Goal: Transaction & Acquisition: Purchase product/service

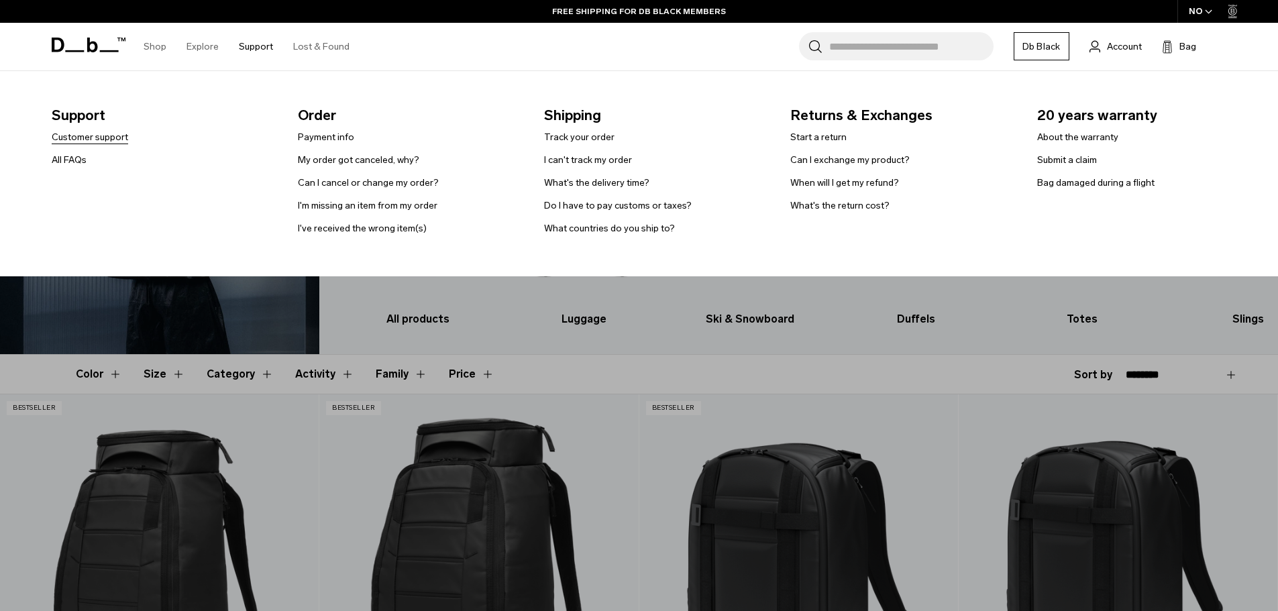
click at [128, 141] on link "Customer support" at bounding box center [90, 137] width 76 height 14
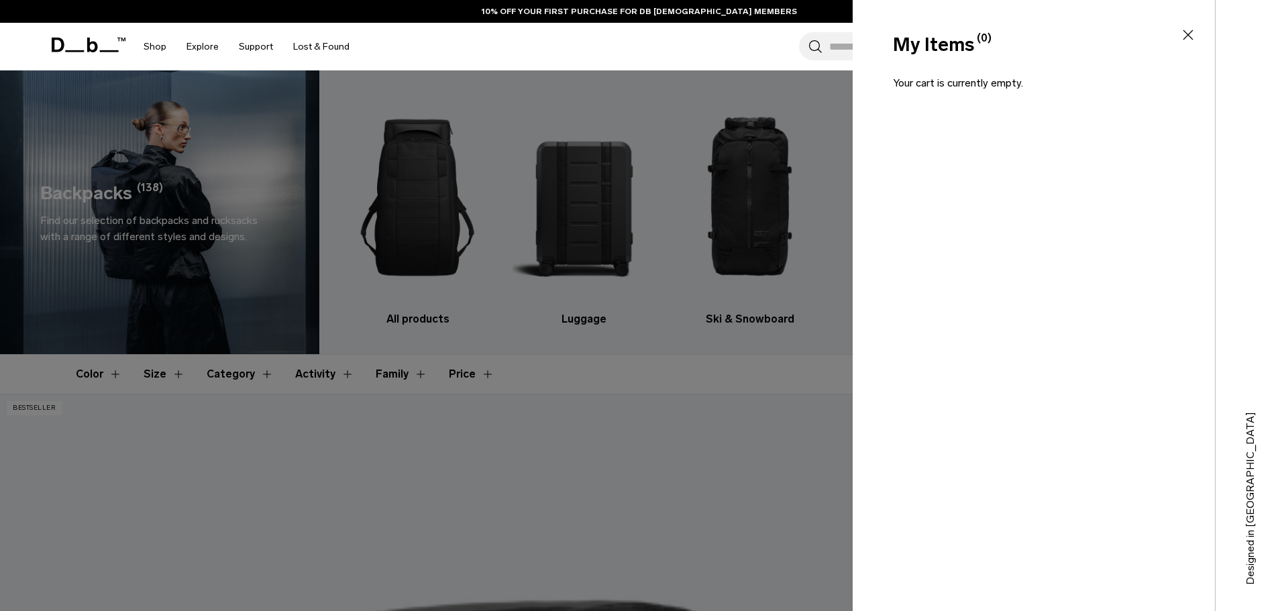
click at [1187, 40] on icon at bounding box center [1188, 35] width 16 height 16
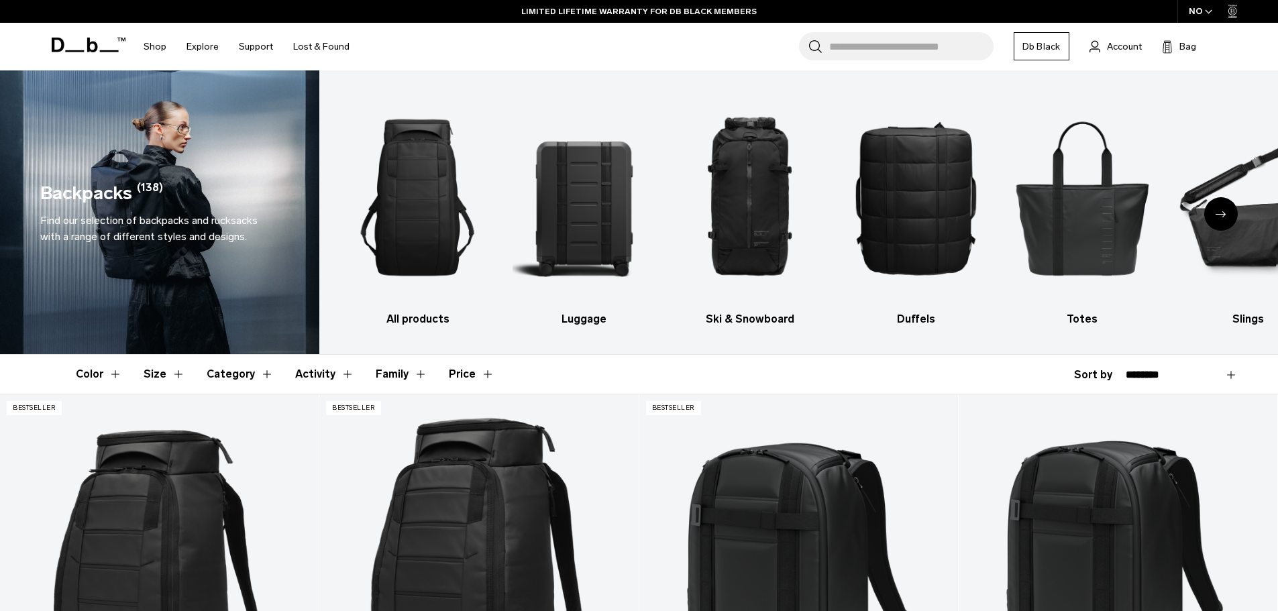
click at [203, 216] on span "Find our selection of backpacks and rucksacks with a range of different styles …" at bounding box center [148, 228] width 217 height 29
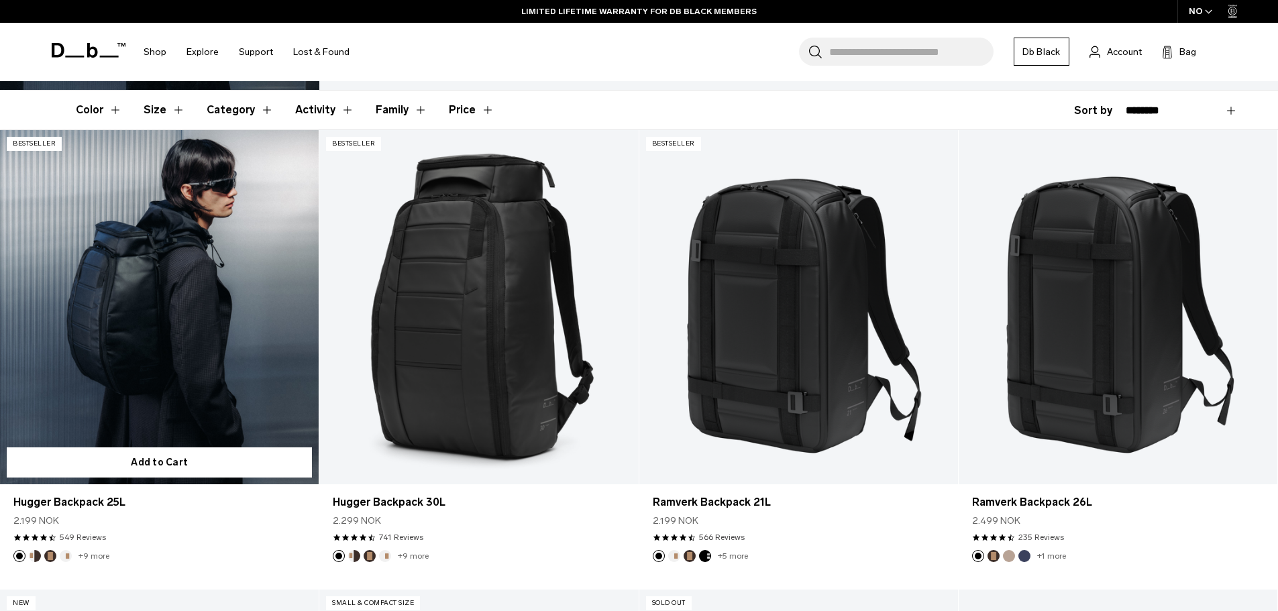
scroll to position [268, 0]
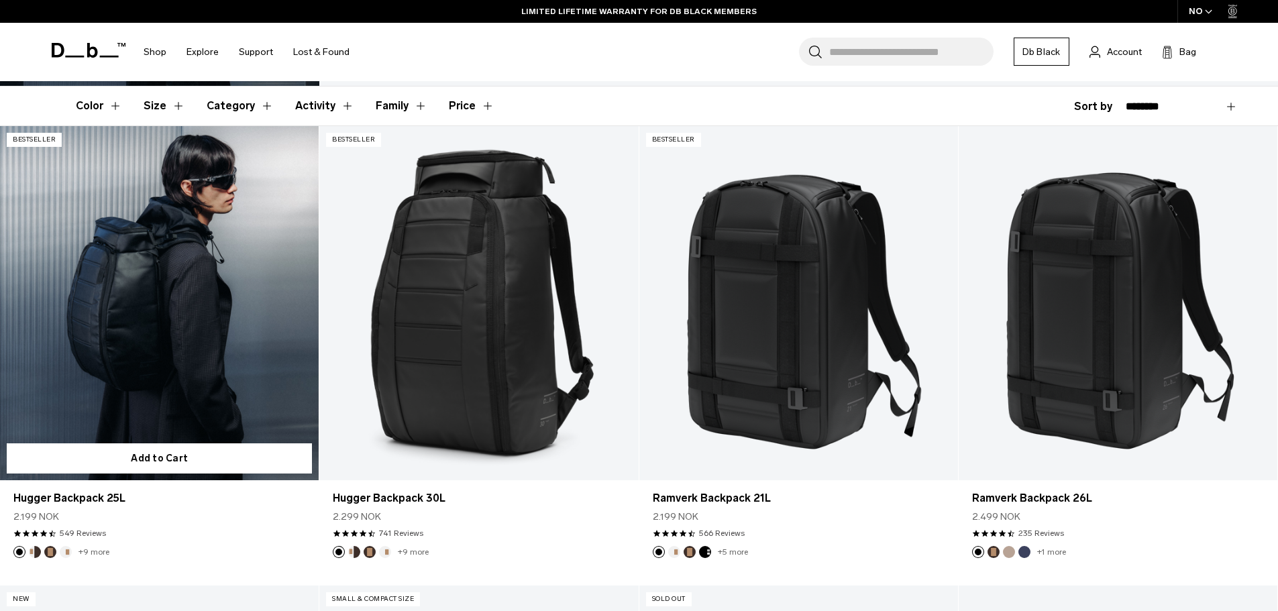
click at [132, 301] on link "Hugger Backpack 25L" at bounding box center [159, 303] width 319 height 354
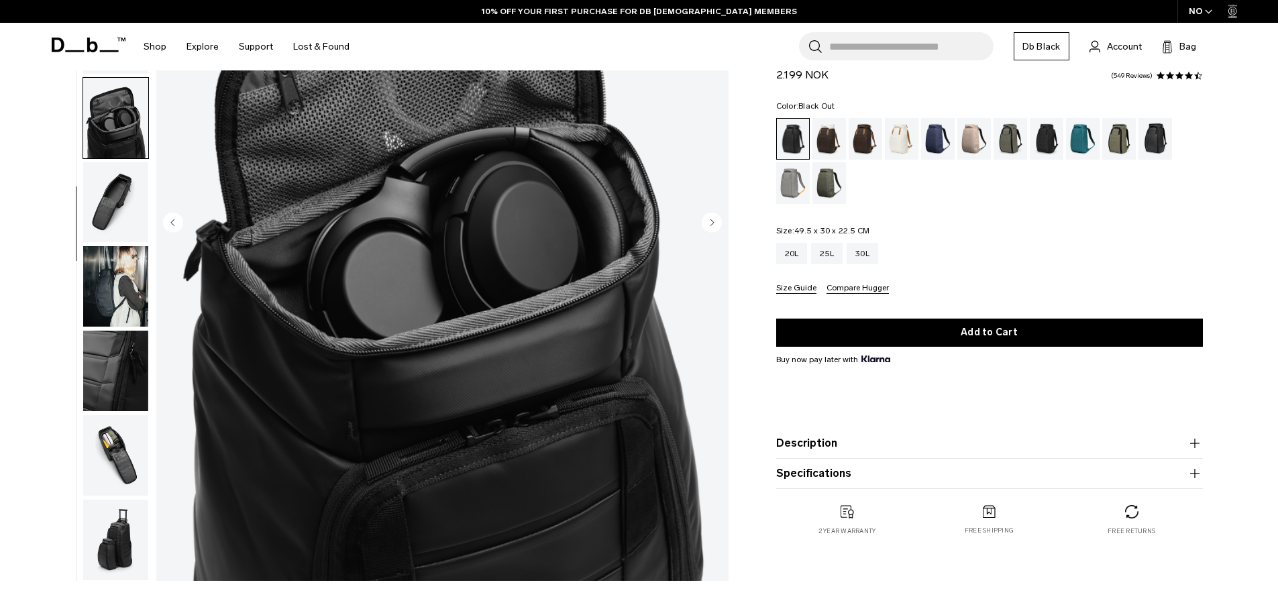
scroll to position [268, 0]
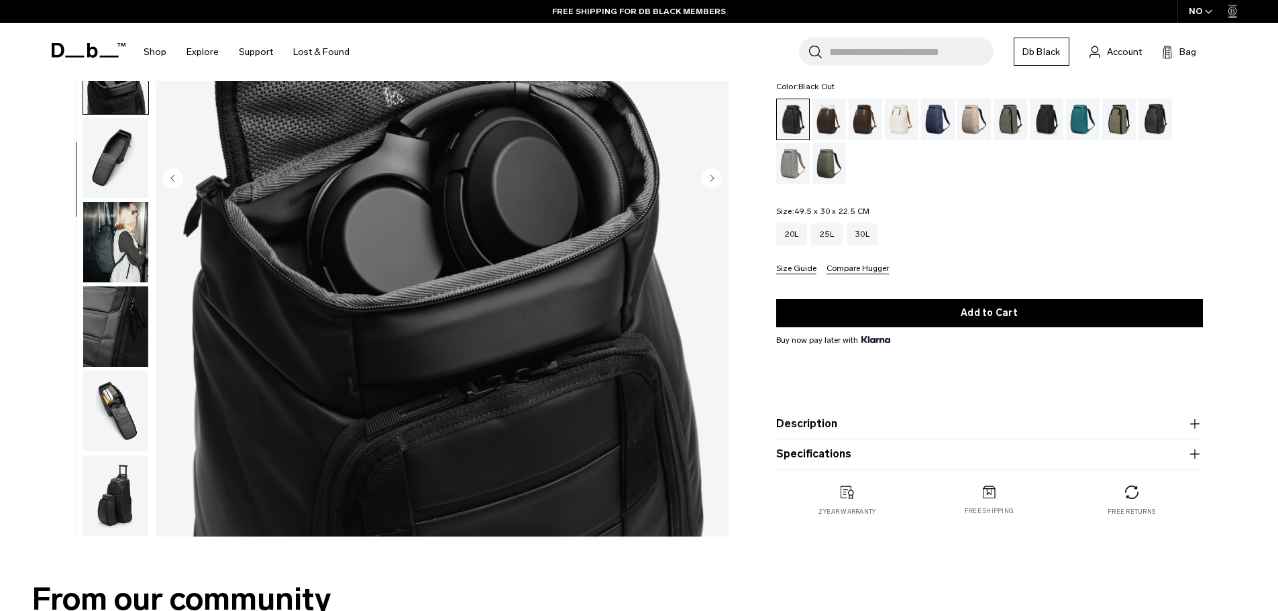
click at [95, 399] on img "button" at bounding box center [115, 411] width 65 height 80
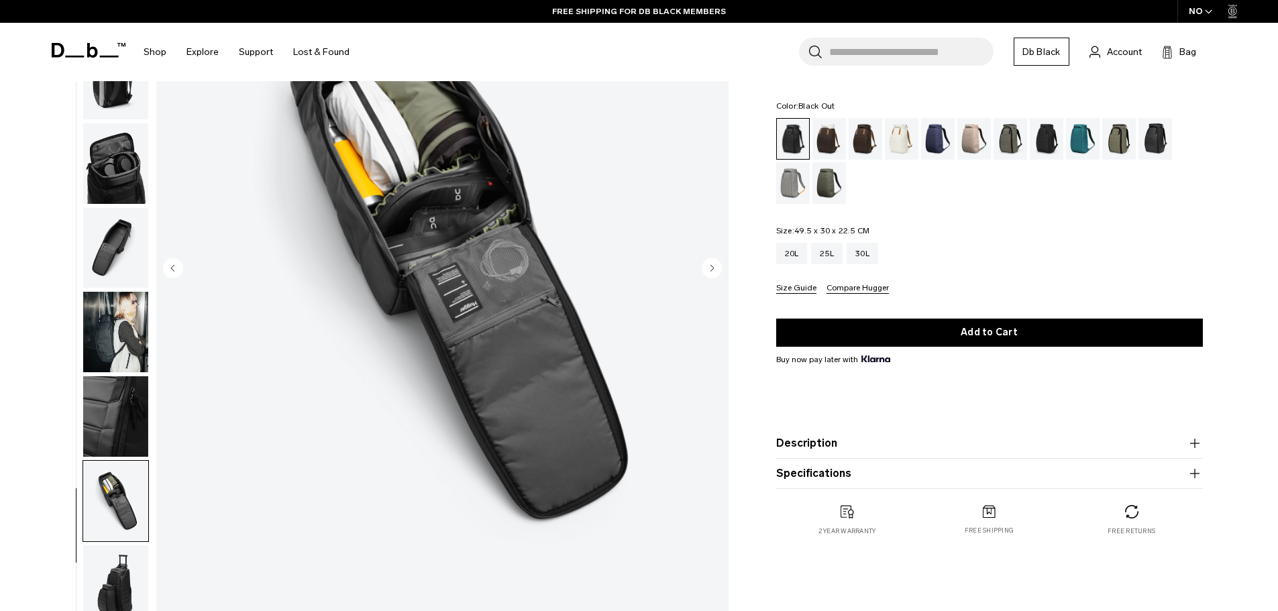
scroll to position [179, 0]
click at [113, 274] on img "button" at bounding box center [115, 247] width 65 height 80
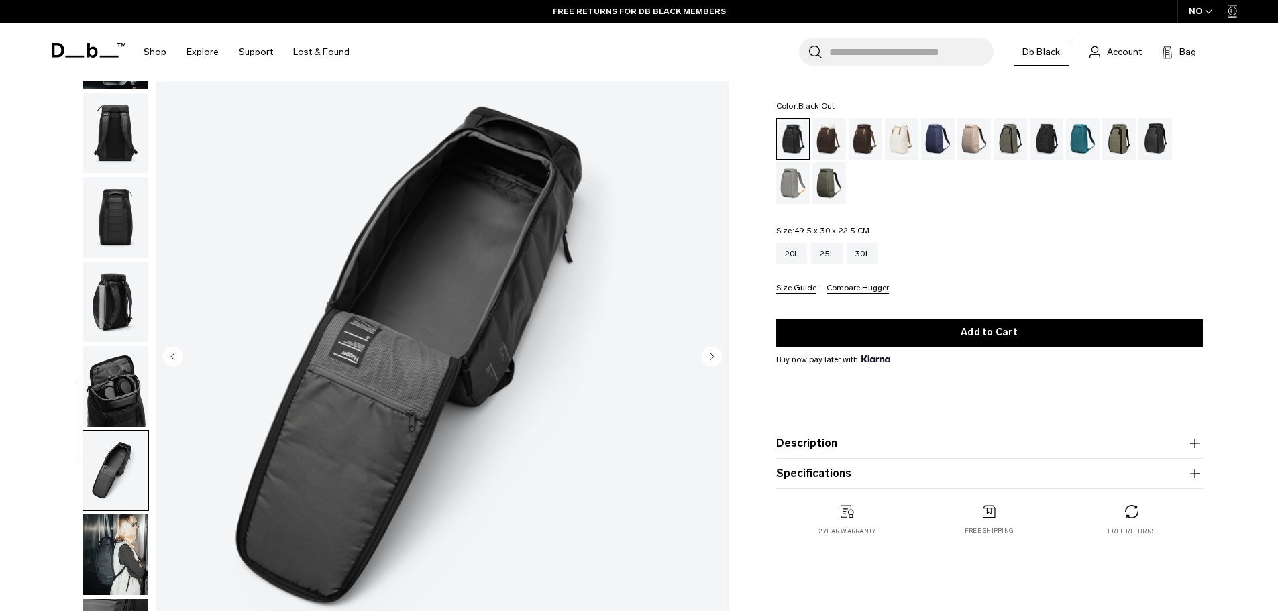
scroll to position [89, 0]
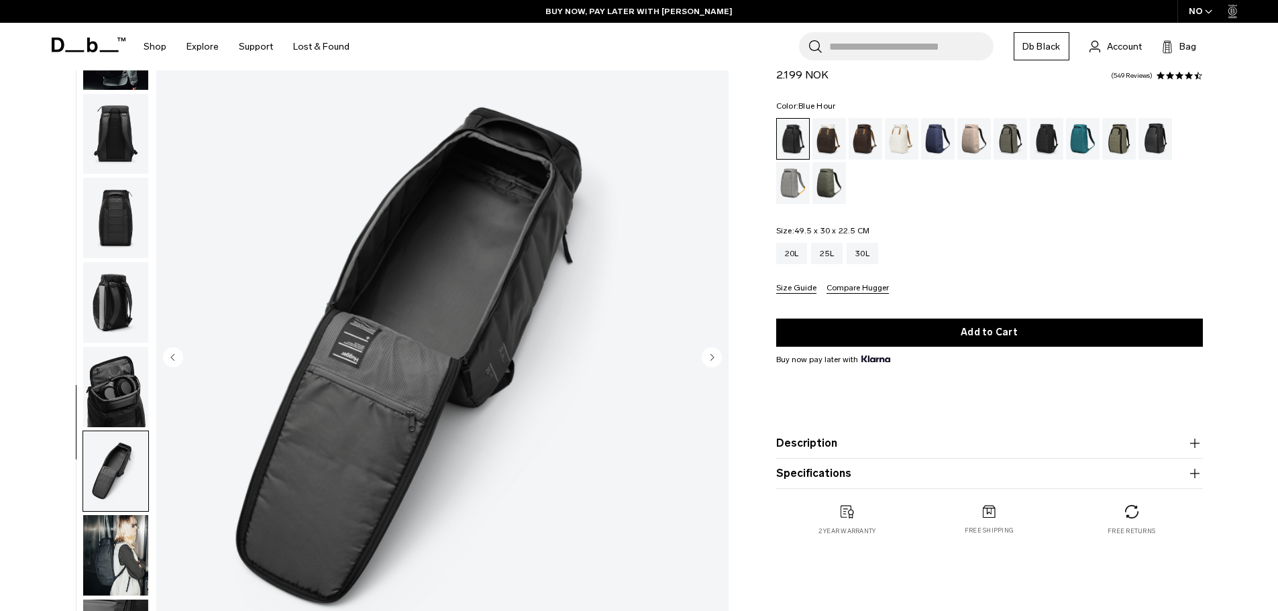
click at [936, 144] on div "Blue Hour" at bounding box center [938, 139] width 34 height 42
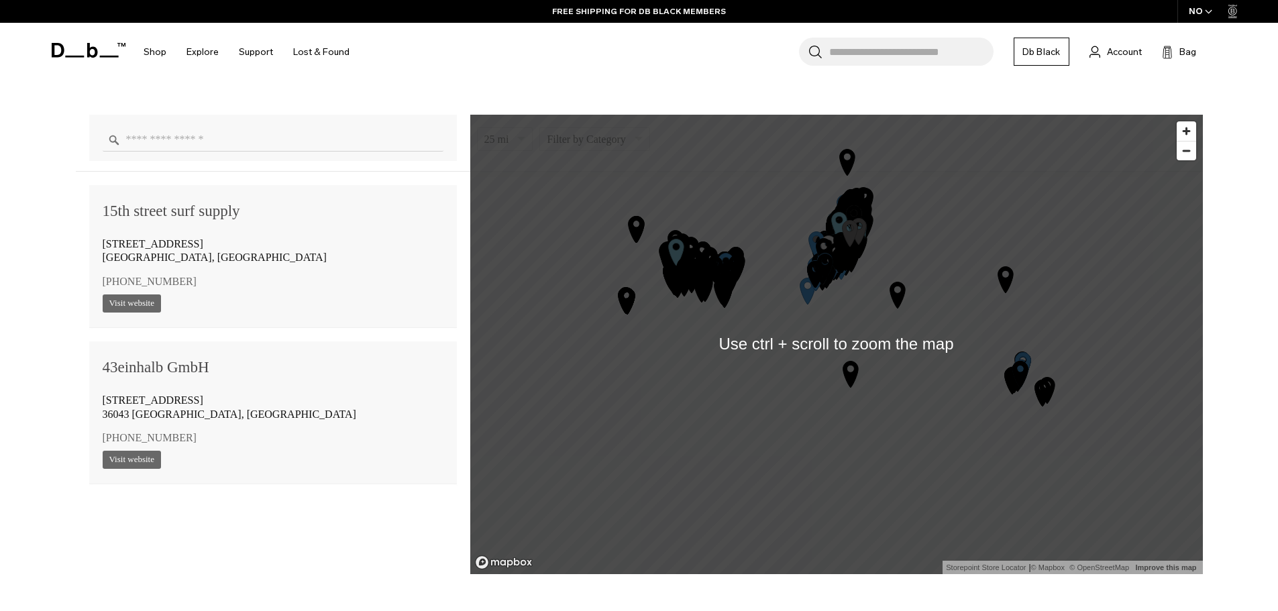
scroll to position [1073, 0]
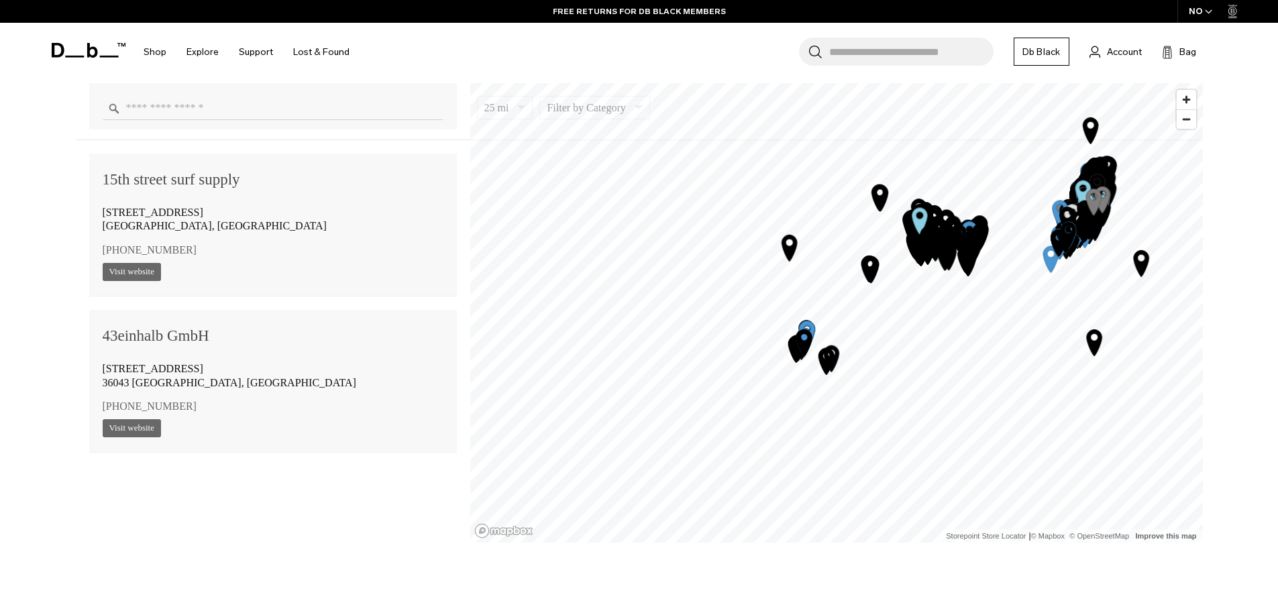
click at [1011, 83] on div "1 2 3 4 5 6 7 8 9 10 11 12 13 14 15 16 17 18 19 20 21 22 23 24 25 26 27 28 29 3…" at bounding box center [836, 83] width 732 height 0
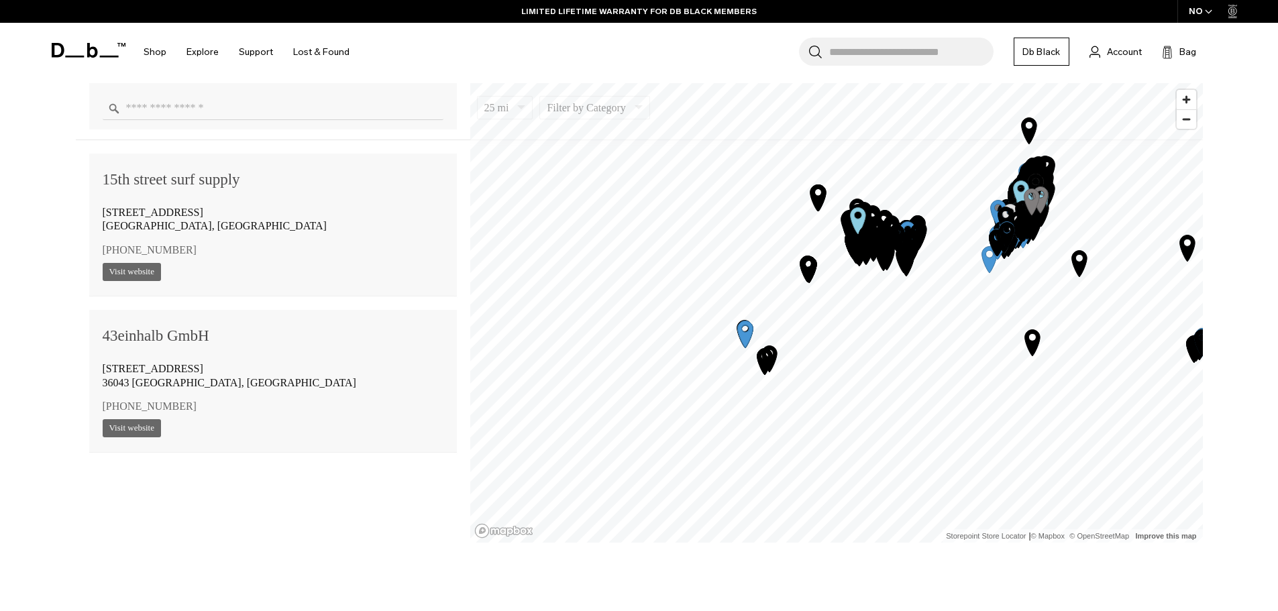
drag, startPoint x: 694, startPoint y: 270, endPoint x: 1083, endPoint y: 252, distance: 389.5
click at [1083, 83] on div "1 2 3 4 5 6 7 8 9 10 11 12 13 14 15 16 17 18 19 20 21 22 23 24 25 26 27 28 29 3…" at bounding box center [836, 83] width 732 height 0
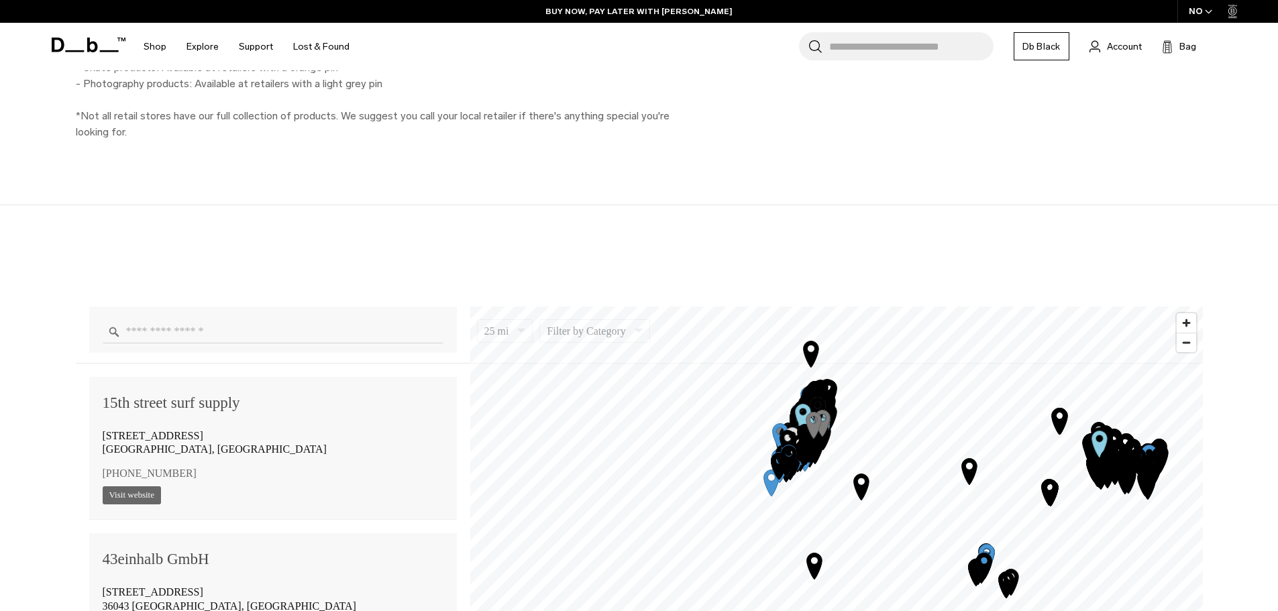
scroll to position [984, 0]
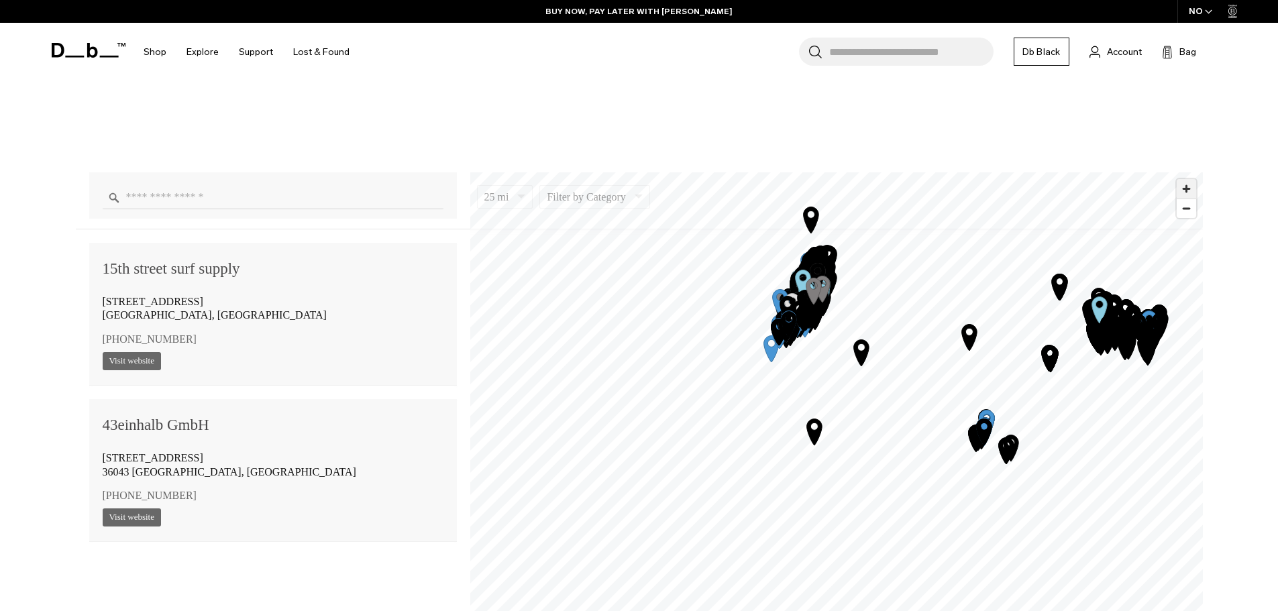
click at [1183, 182] on span "Zoom in" at bounding box center [1186, 188] width 19 height 19
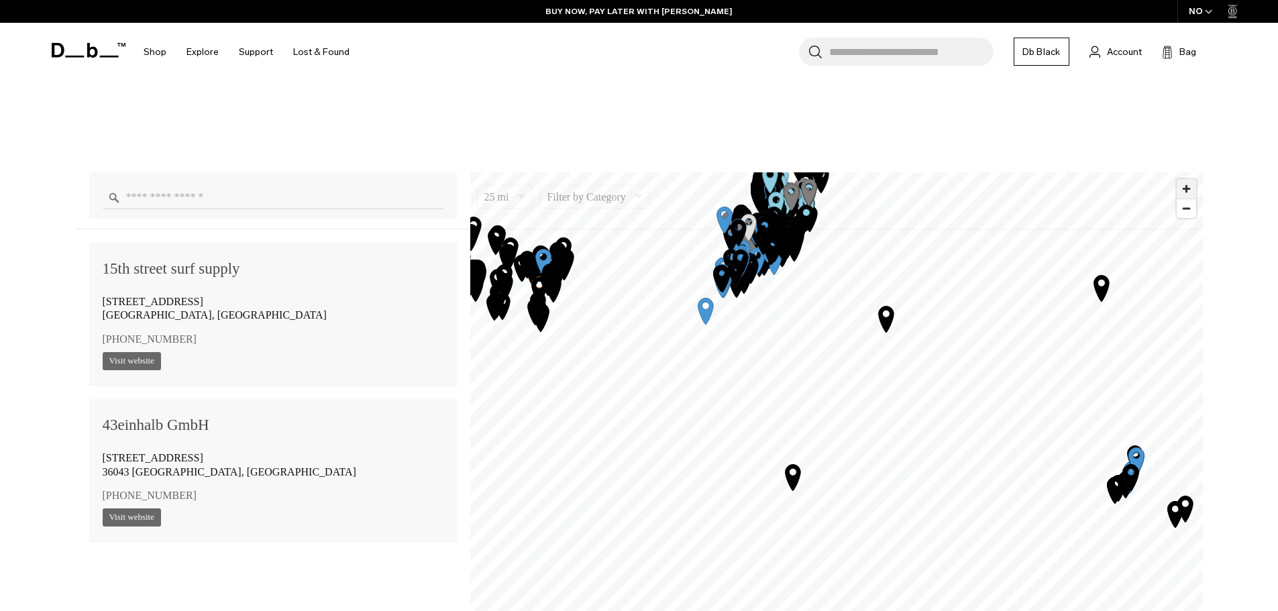
click at [1183, 182] on span "Zoom in" at bounding box center [1186, 188] width 19 height 19
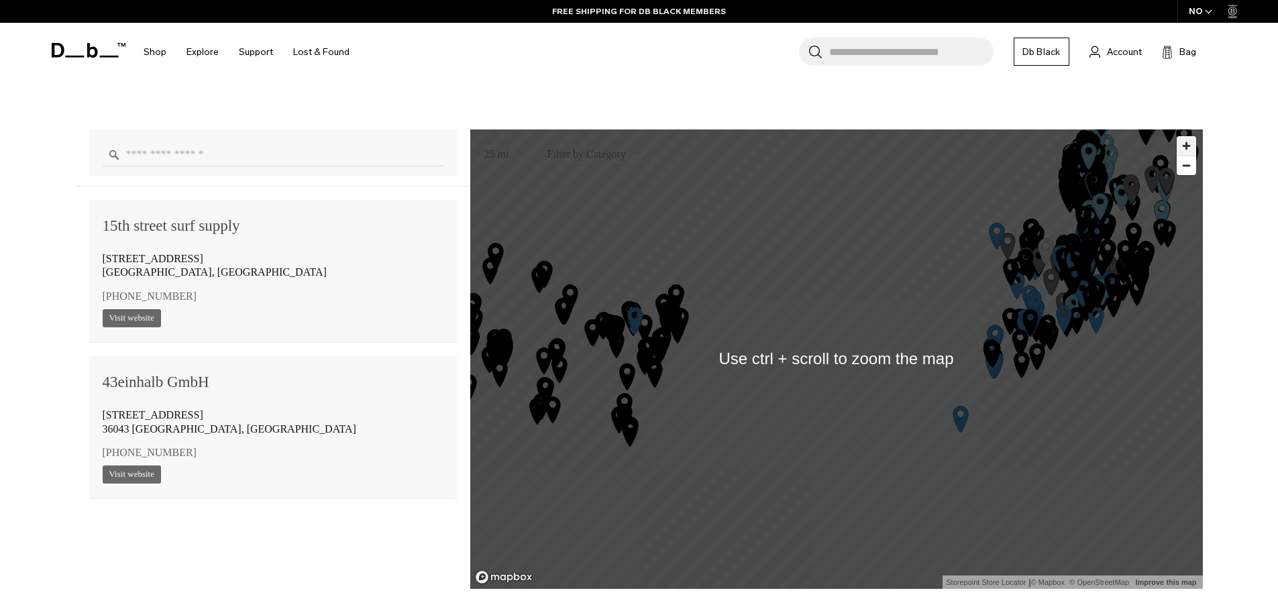
scroll to position [1028, 0]
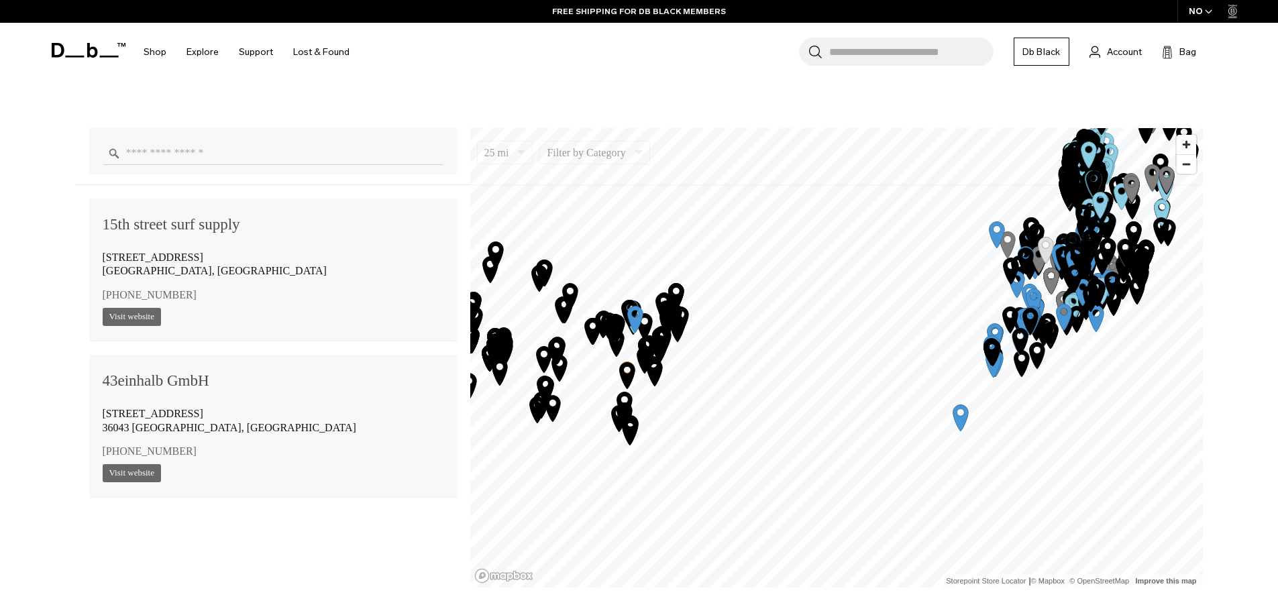
click at [629, 428] on icon "Map marker" at bounding box center [630, 432] width 34 height 34
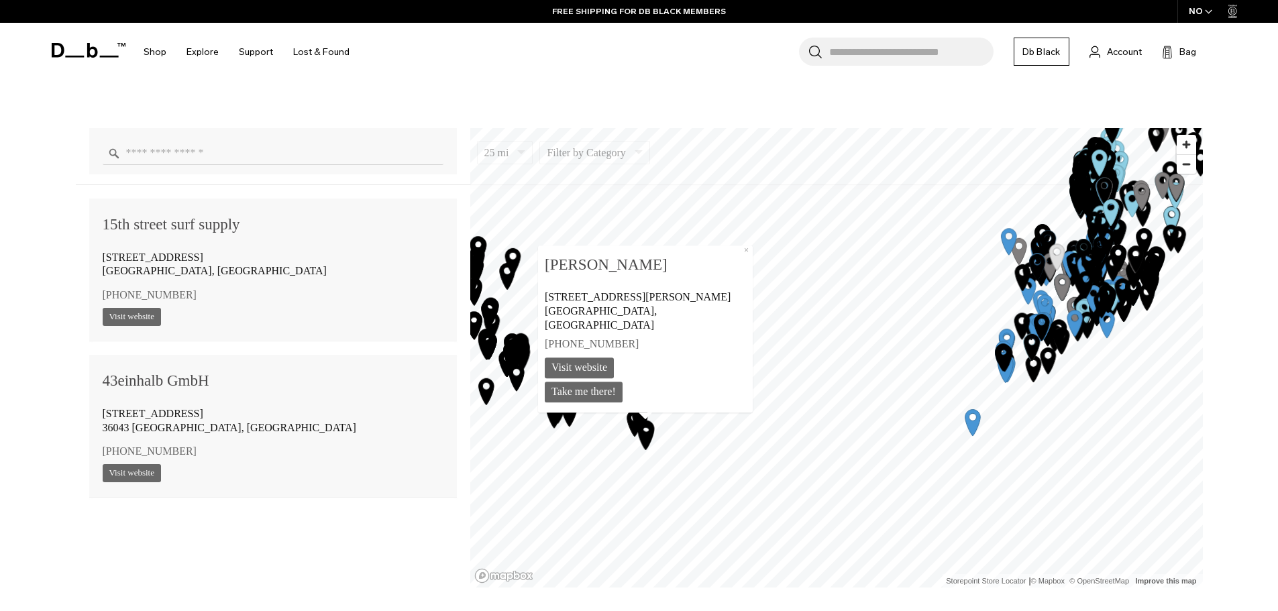
scroll to position [76533, 0]
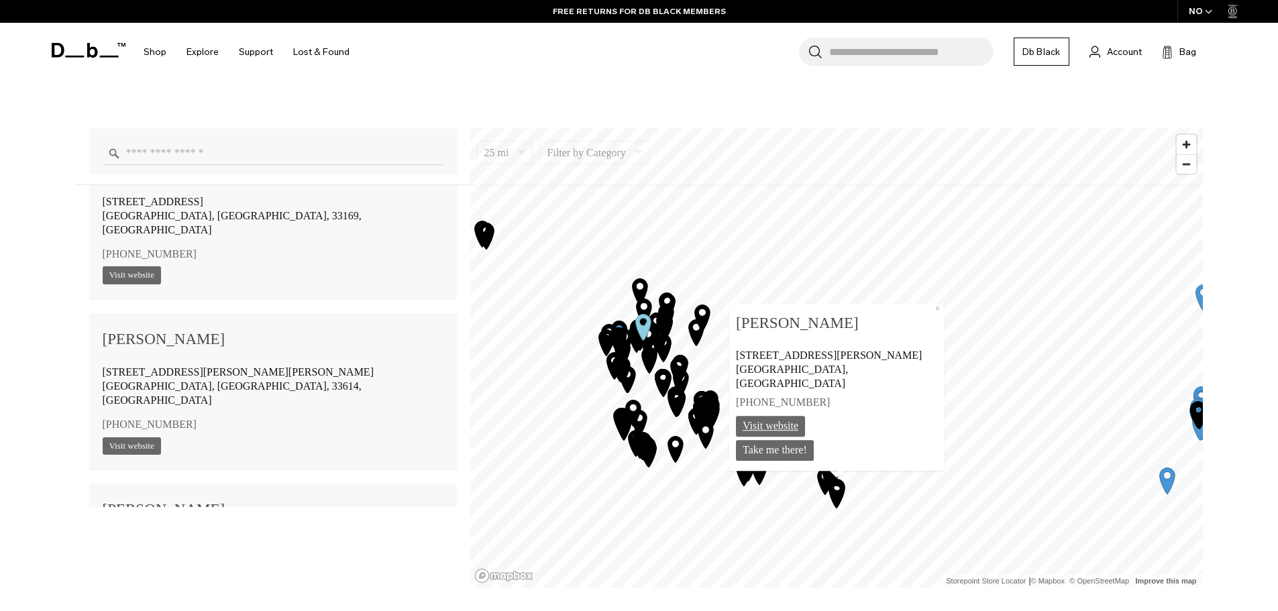
click at [785, 422] on link "Visit website" at bounding box center [770, 426] width 69 height 21
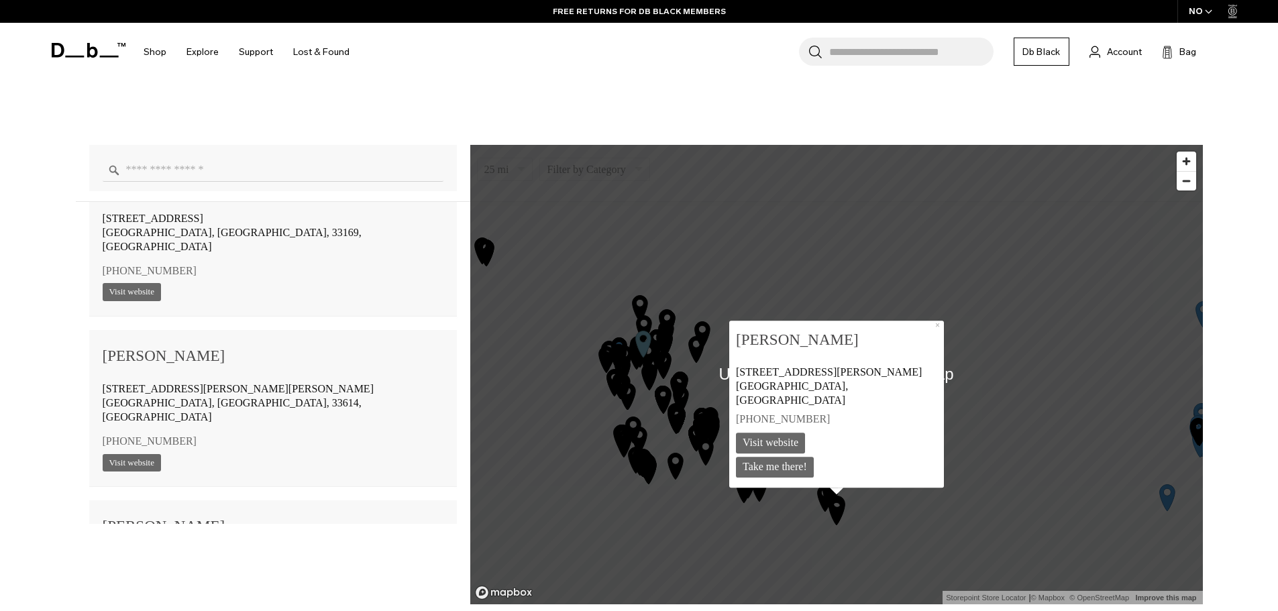
scroll to position [984, 0]
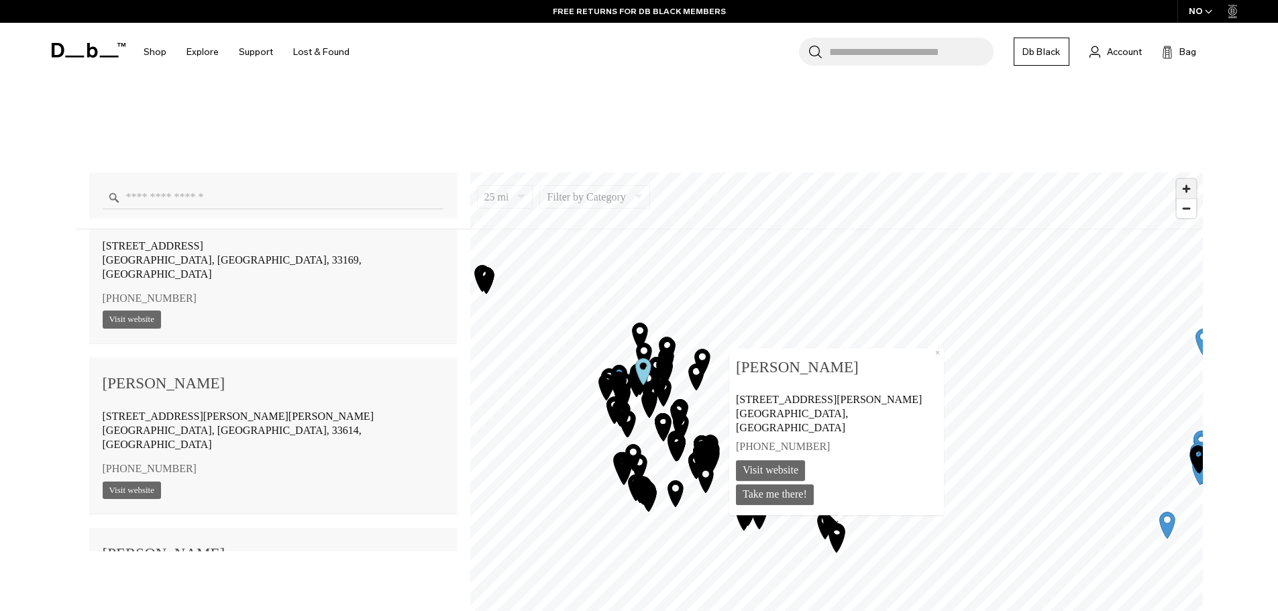
click at [1186, 184] on span "Zoom in" at bounding box center [1186, 188] width 19 height 19
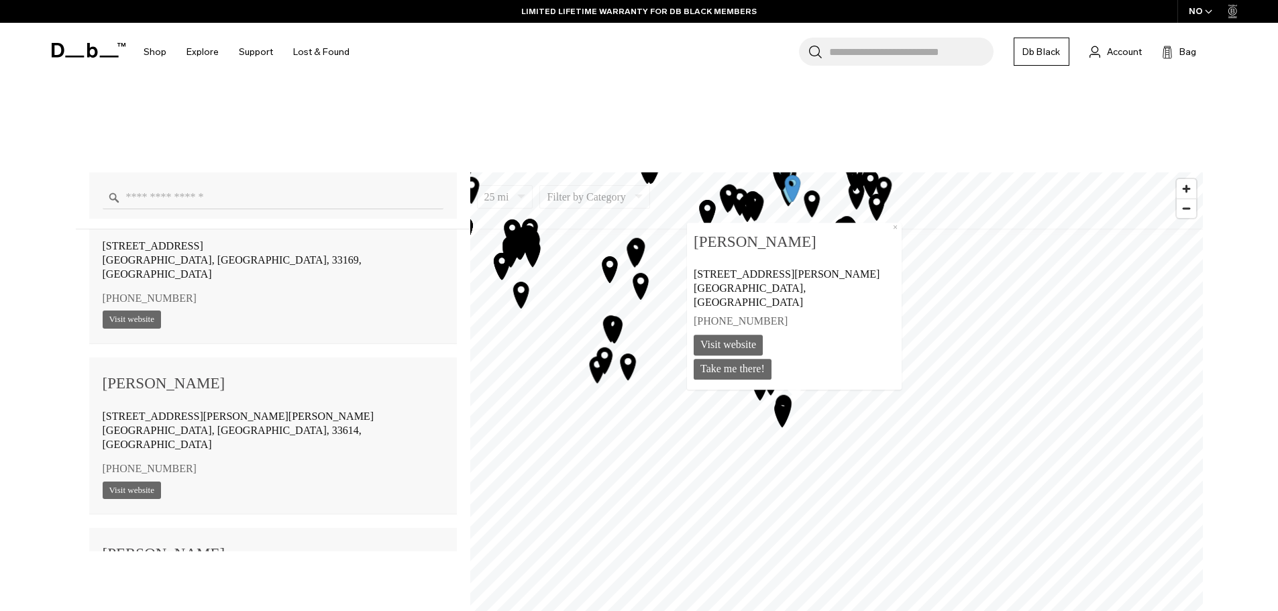
drag, startPoint x: 682, startPoint y: 543, endPoint x: 547, endPoint y: 267, distance: 306.9
click at [620, 267] on icon "Map marker" at bounding box center [637, 251] width 34 height 34
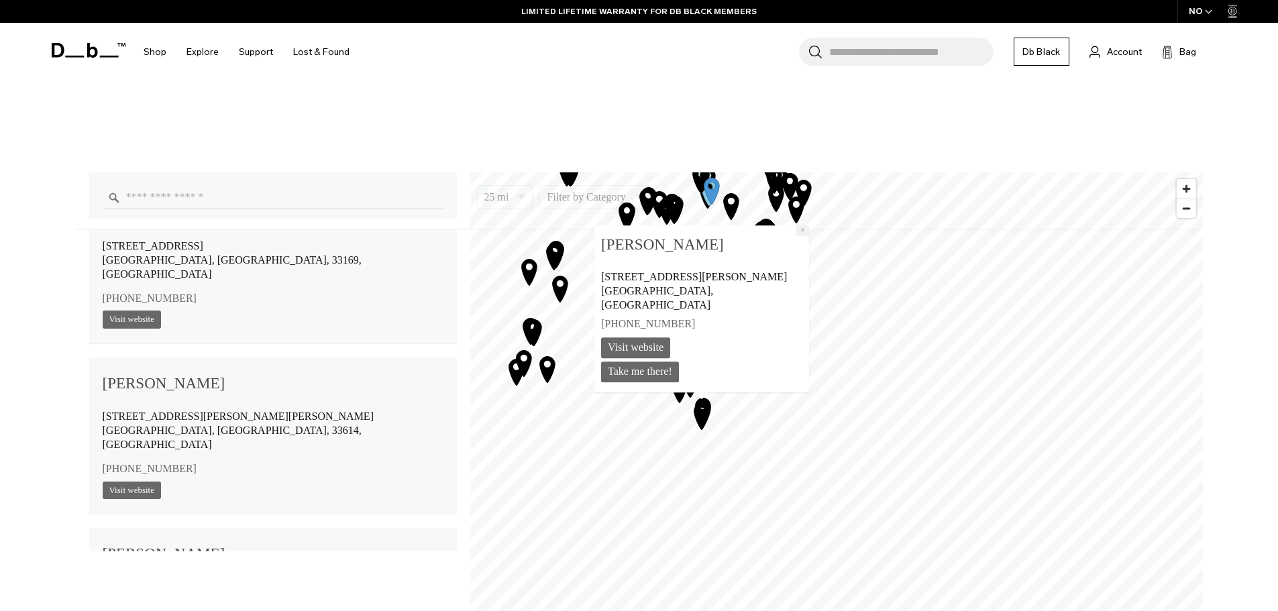
click at [796, 236] on button "×" at bounding box center [802, 230] width 13 height 11
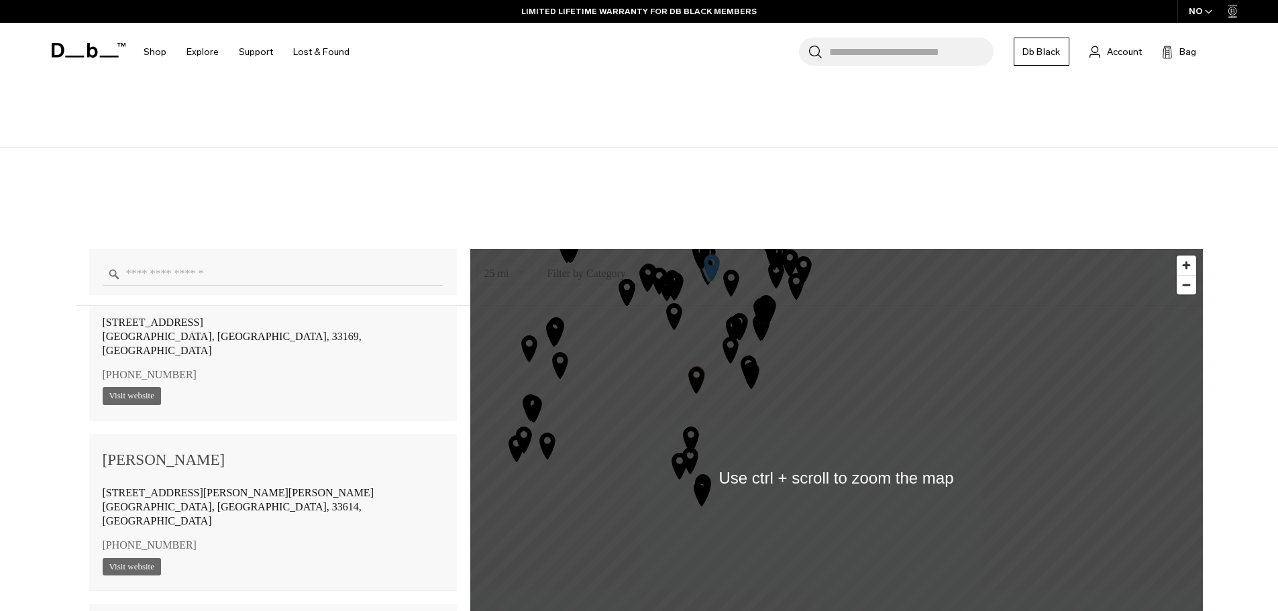
scroll to position [850, 0]
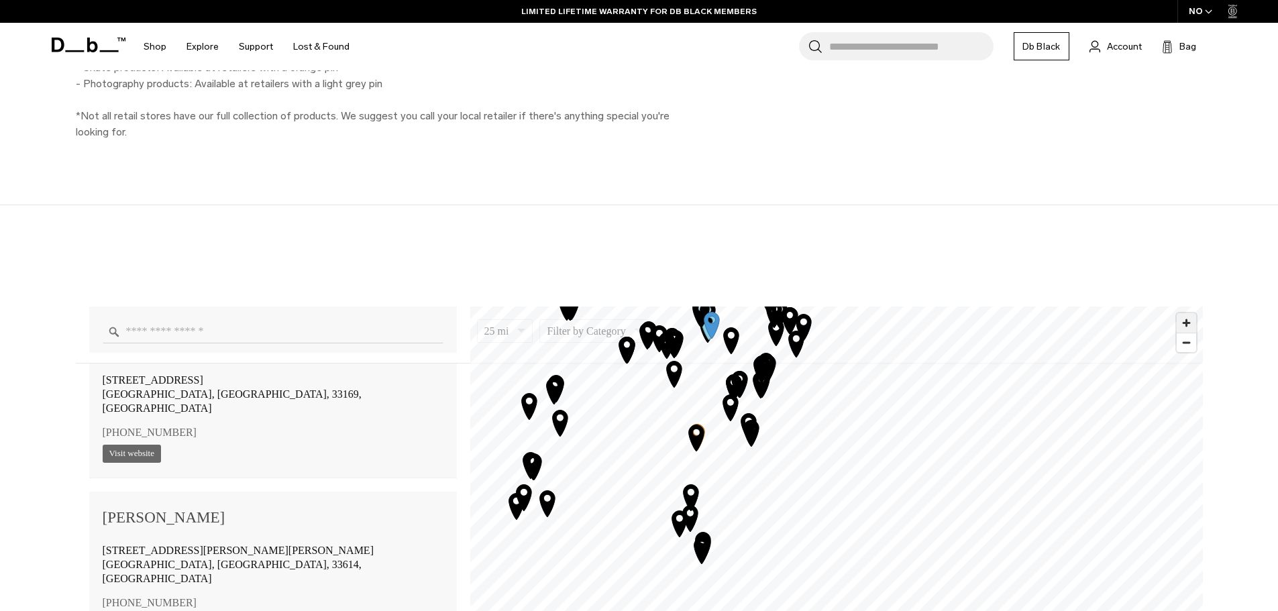
click at [1189, 323] on span "Zoom in" at bounding box center [1186, 322] width 19 height 19
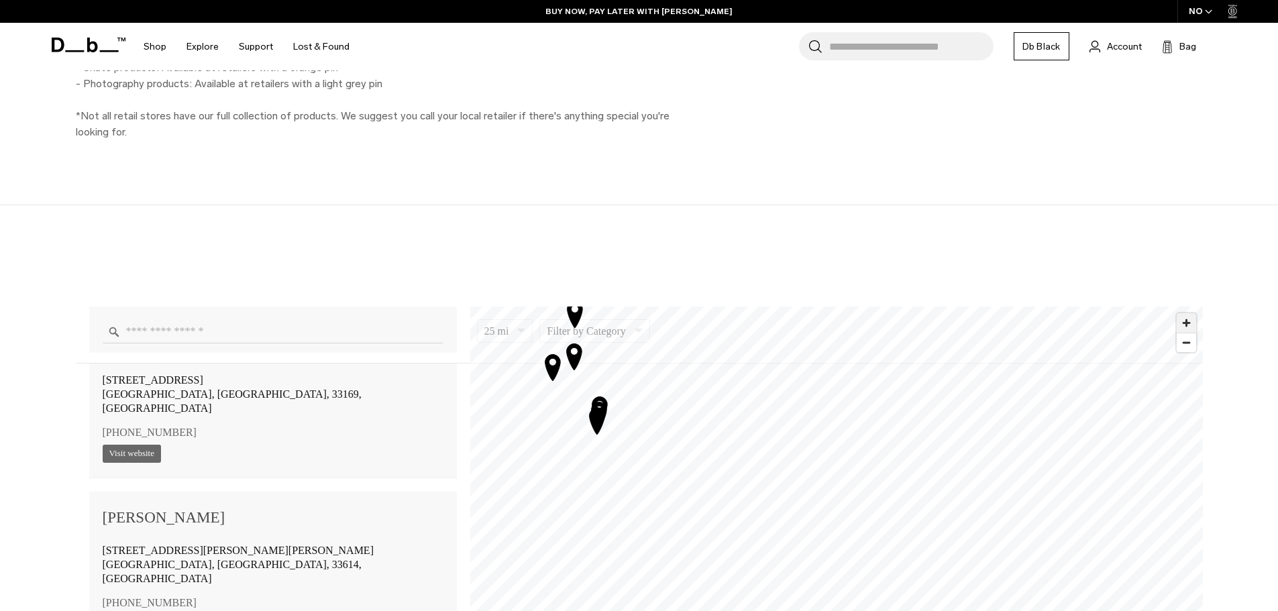
click at [1189, 327] on span "Zoom in" at bounding box center [1186, 322] width 19 height 19
click at [1228, 579] on div "25 mi 5 10 25 50 100 Filter by Category Photo Skate Snow Luggage Surf 15th stre…" at bounding box center [639, 531] width 1207 height 470
drag, startPoint x: 1187, startPoint y: 327, endPoint x: 1179, endPoint y: 327, distance: 8.0
click at [1187, 327] on span "Zoom in" at bounding box center [1186, 322] width 19 height 19
click at [777, 353] on icon "Map marker" at bounding box center [778, 361] width 34 height 34
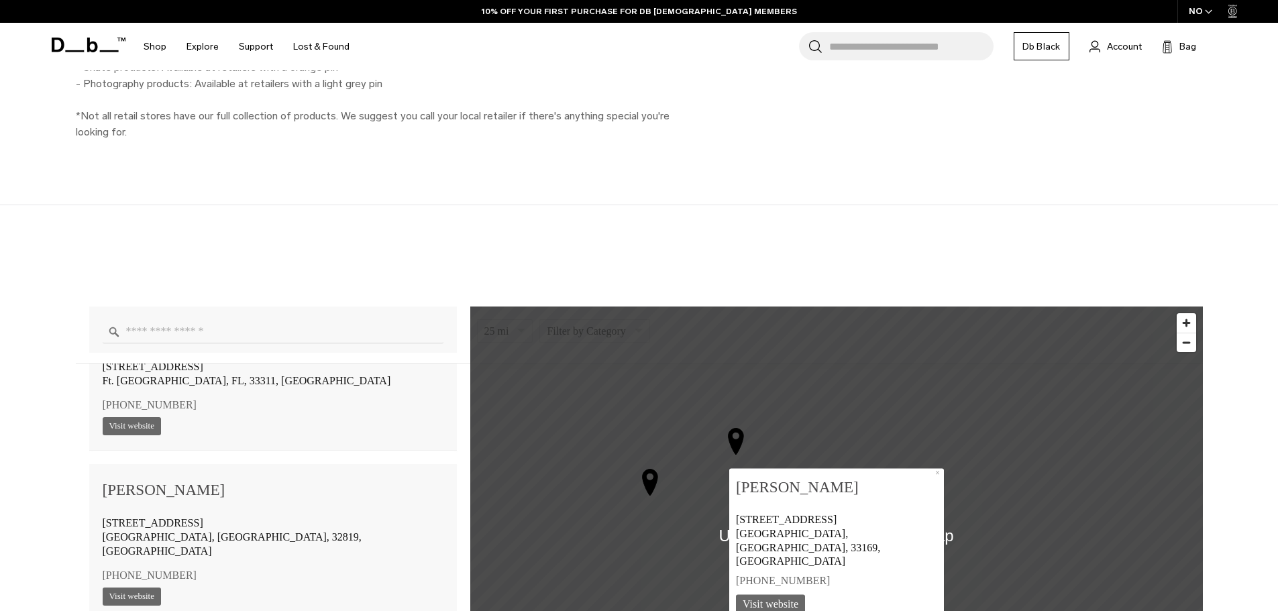
scroll to position [939, 0]
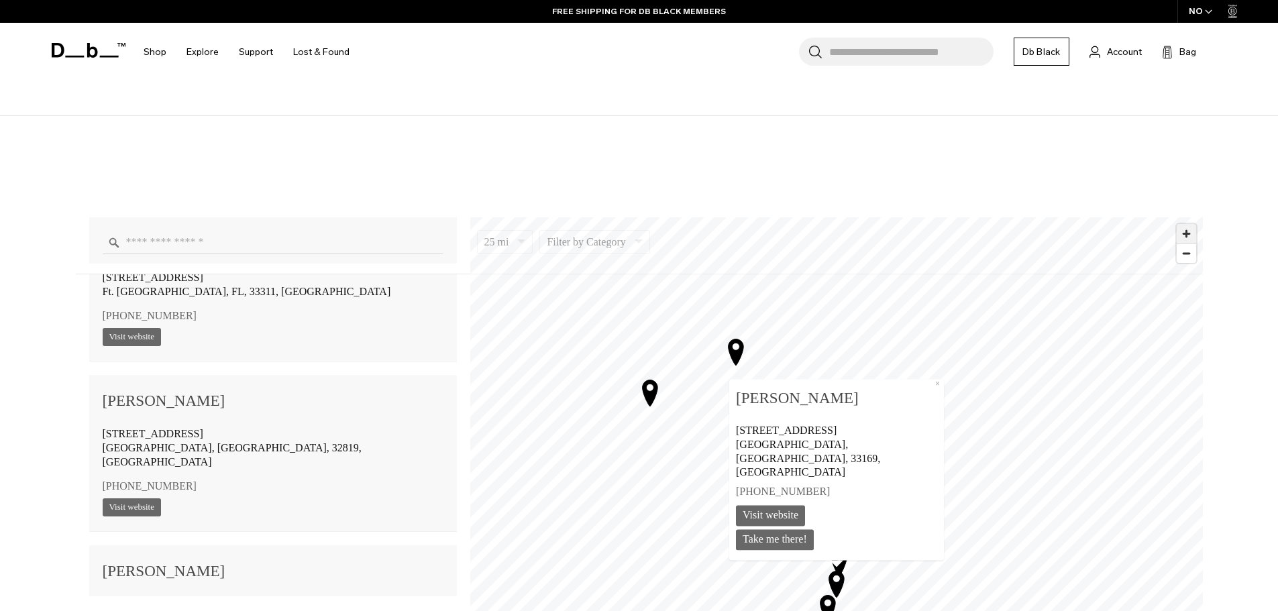
click at [1077, 375] on div "1 2 3 4 5 6 7 8 9 10 11 12 13 14 15 16 17 18 19 20 21 22 23 24 25 26 27 28 29 3…" at bounding box center [836, 446] width 732 height 459
click at [930, 390] on button "×" at bounding box center [936, 384] width 13 height 11
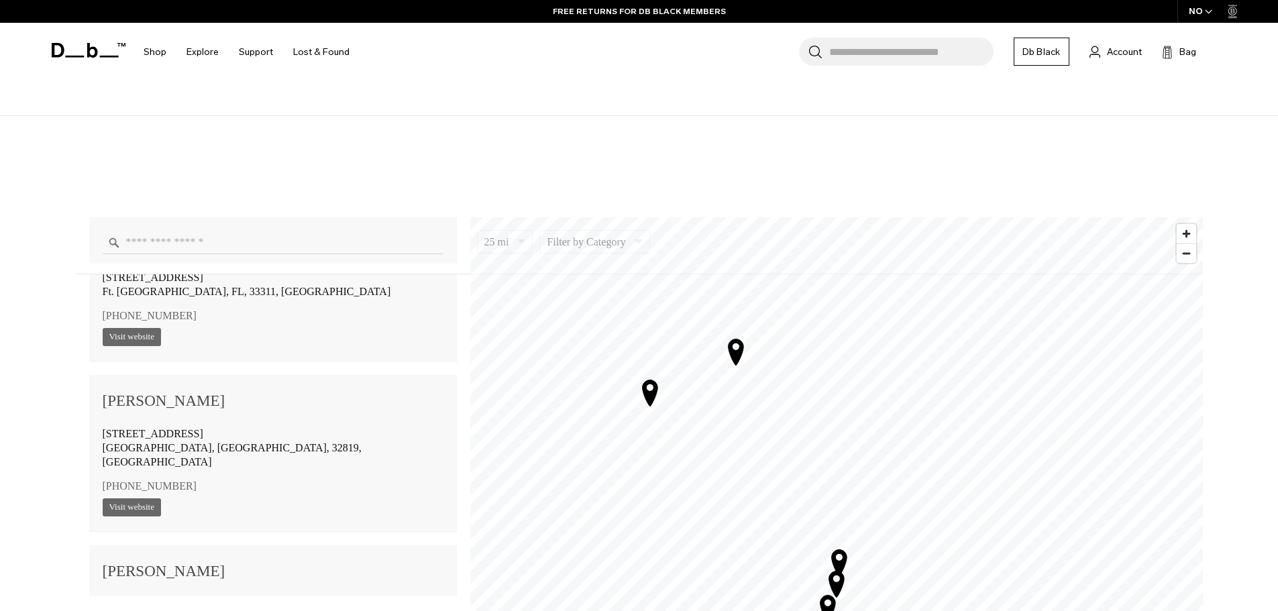
click at [834, 578] on icon "Map marker" at bounding box center [837, 584] width 34 height 34
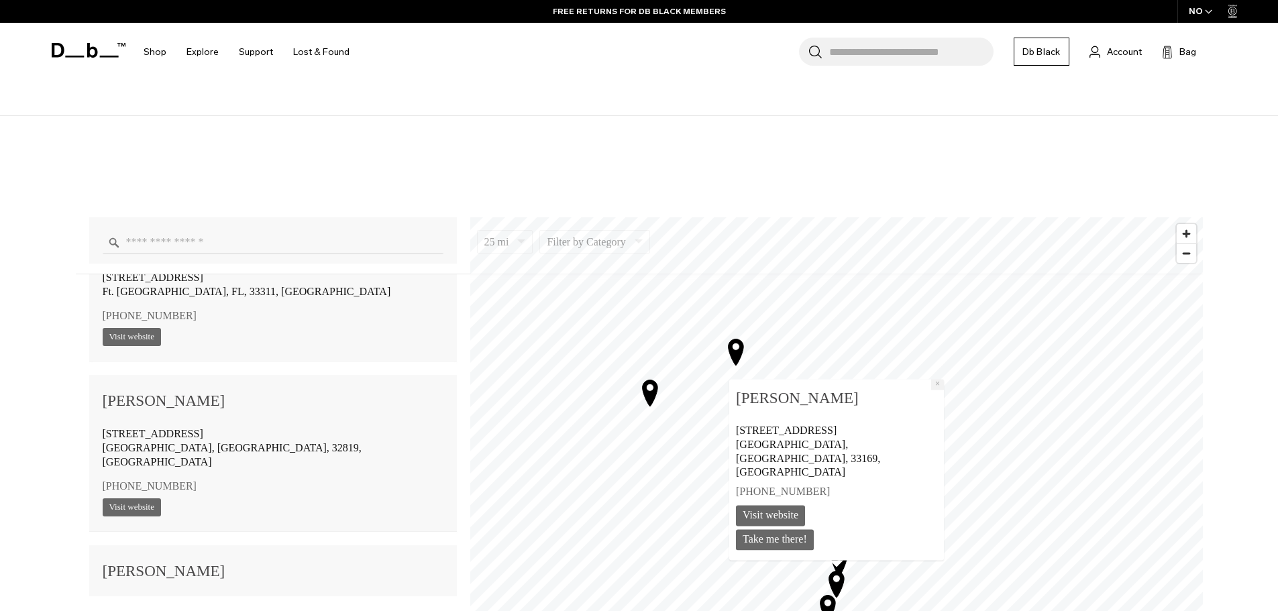
click at [930, 390] on button "×" at bounding box center [936, 384] width 13 height 11
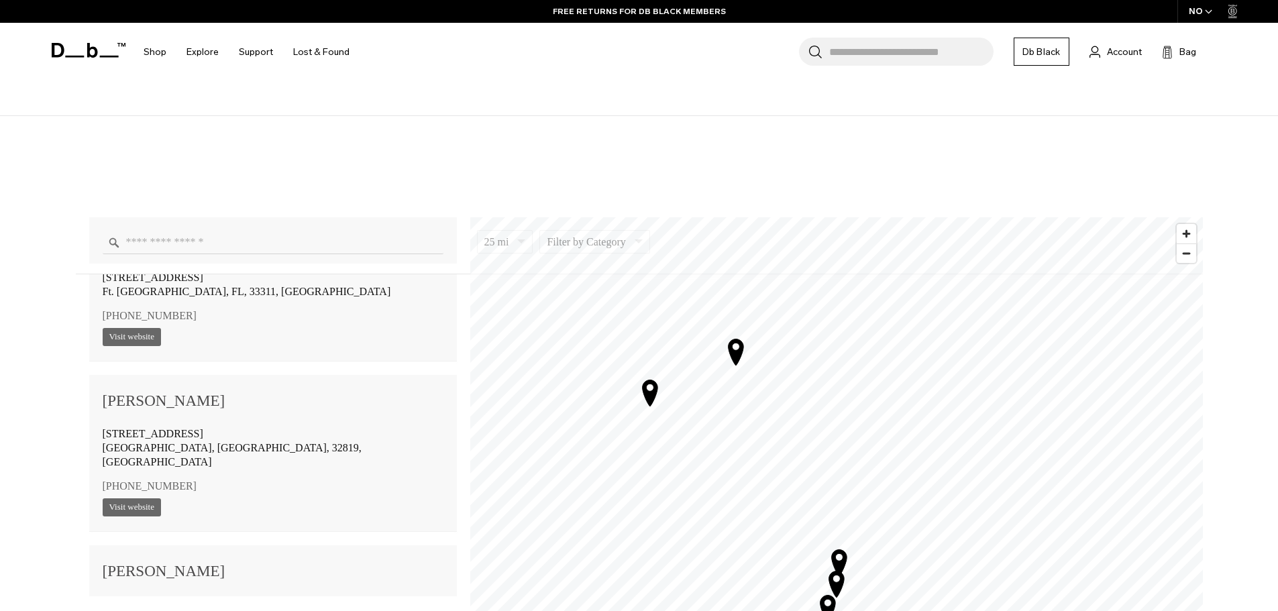
click at [841, 551] on icon "Map marker" at bounding box center [838, 562] width 15 height 26
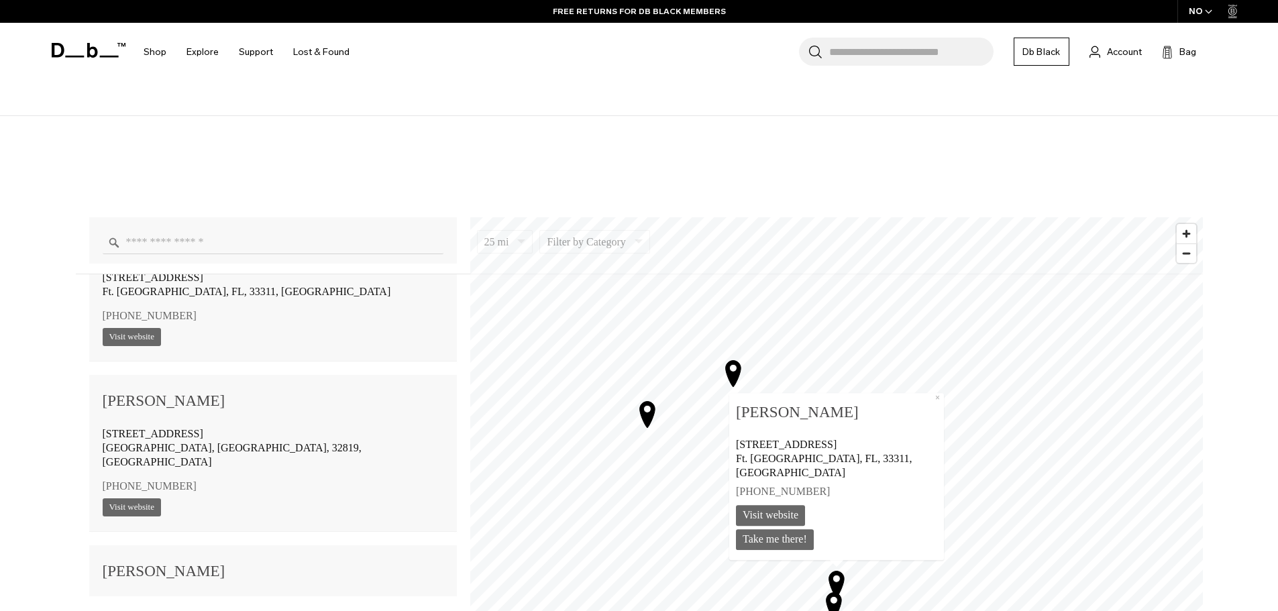
scroll to position [75907, 0]
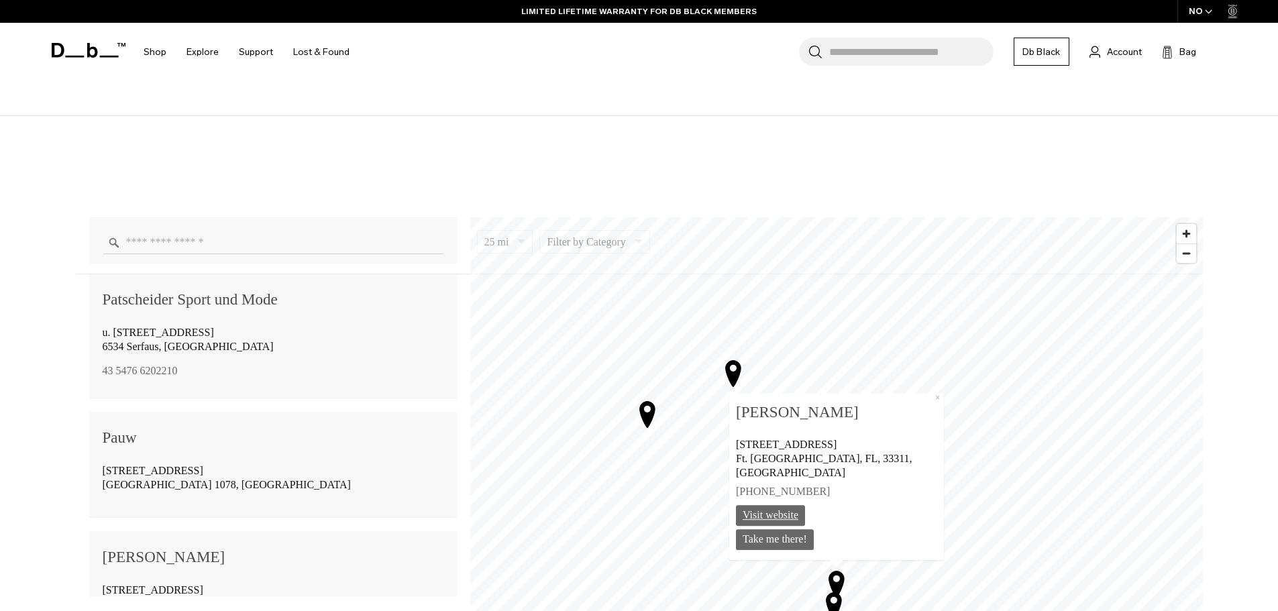
click at [775, 506] on link "Visit website" at bounding box center [770, 515] width 69 height 21
click at [642, 410] on icon "Map marker" at bounding box center [646, 414] width 15 height 26
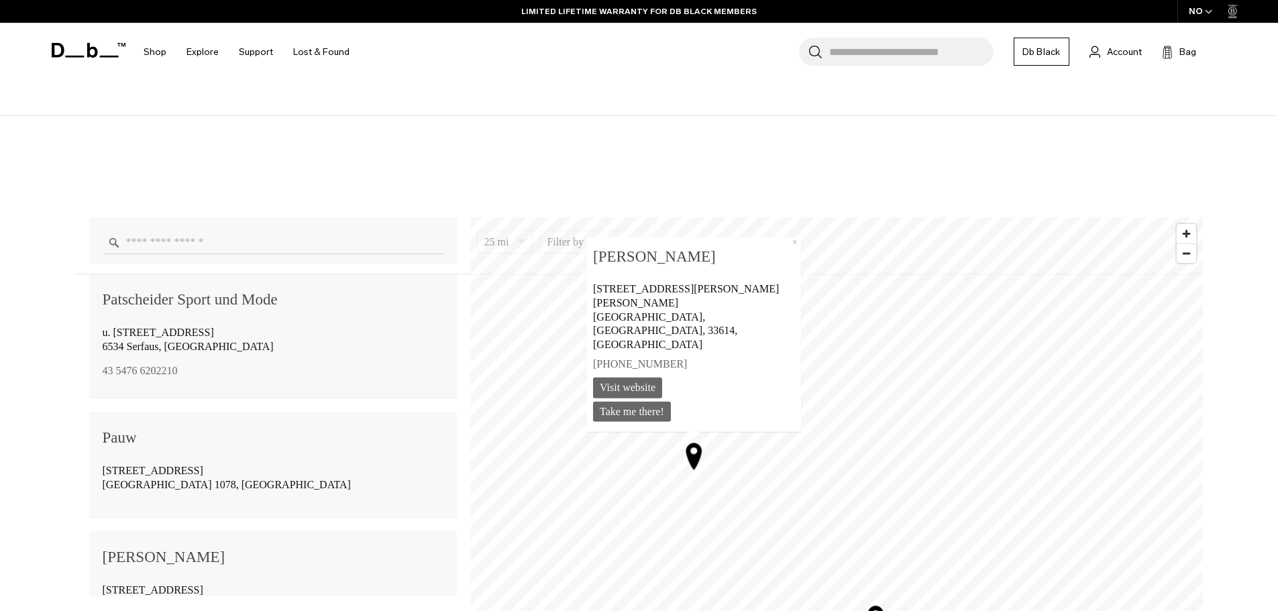
scroll to position [76377, 0]
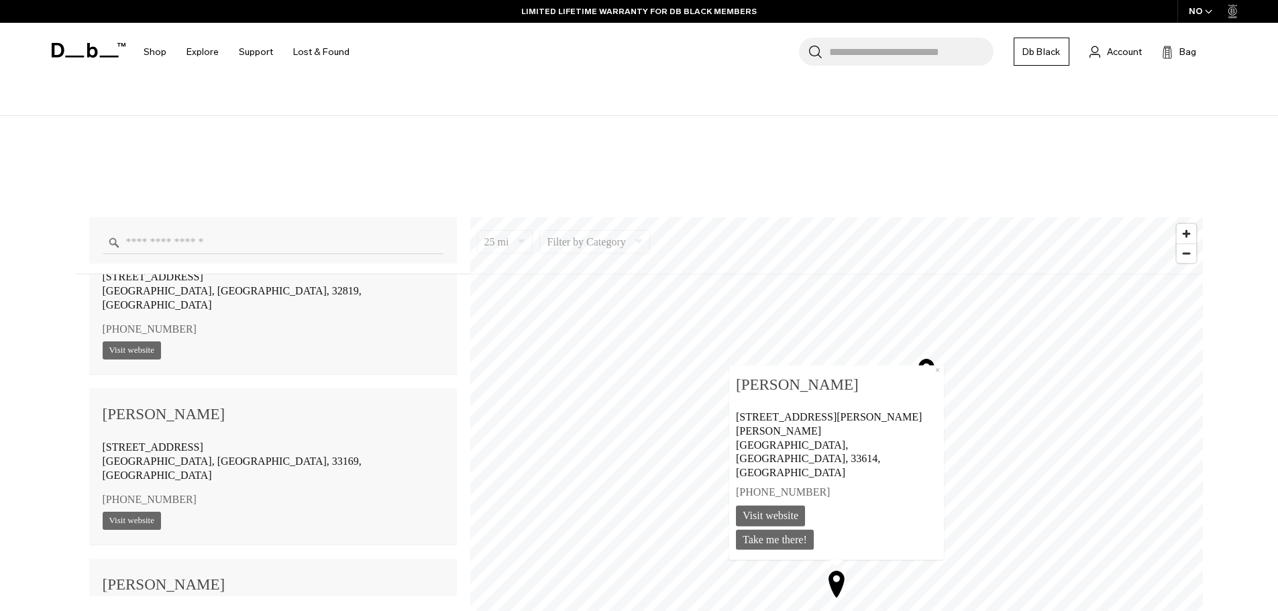
click at [926, 370] on icon "Map marker" at bounding box center [927, 372] width 34 height 34
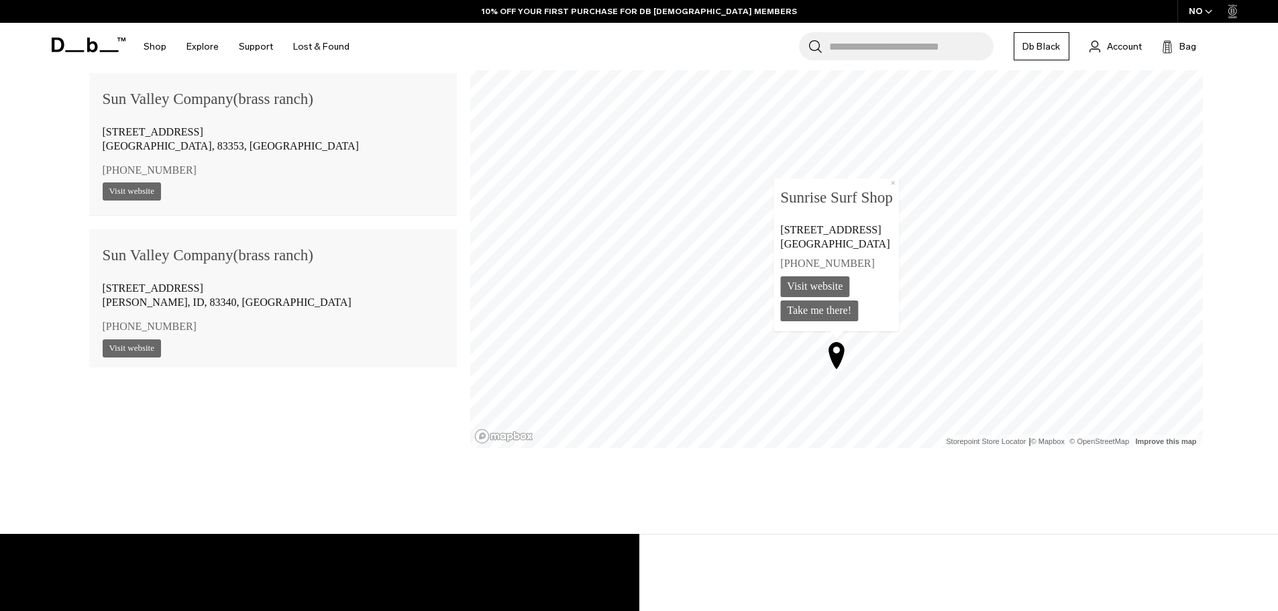
scroll to position [1162, 0]
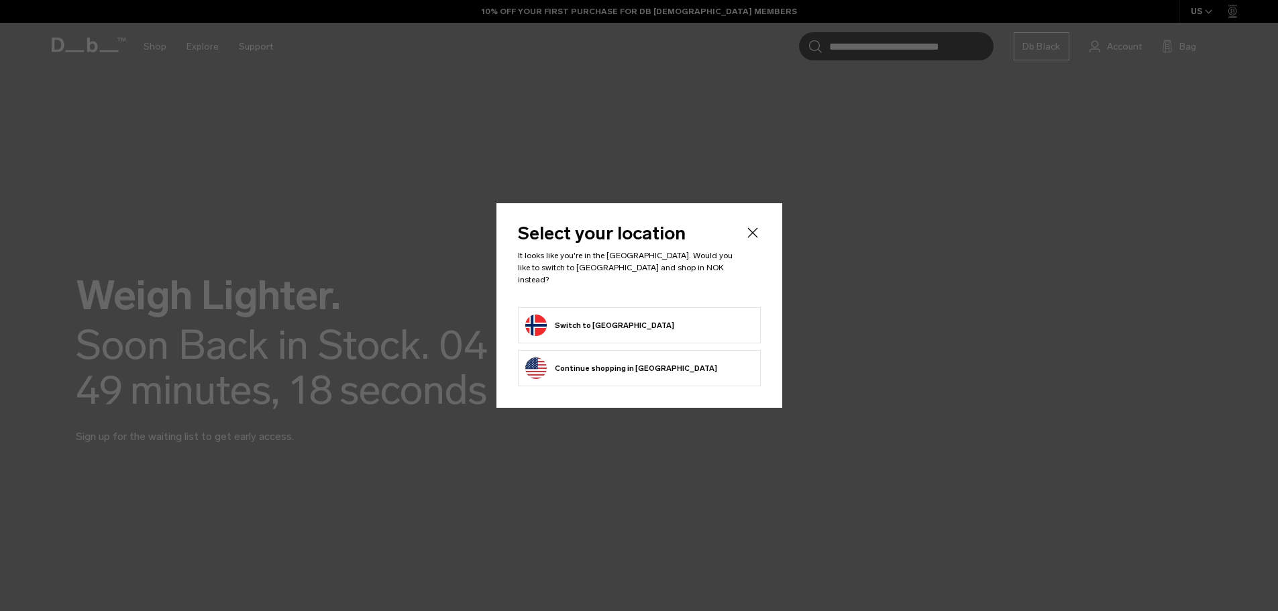
click at [595, 366] on button "Continue browsing [GEOGRAPHIC_DATA] store Continue shopping in [GEOGRAPHIC_DATA]" at bounding box center [621, 368] width 192 height 21
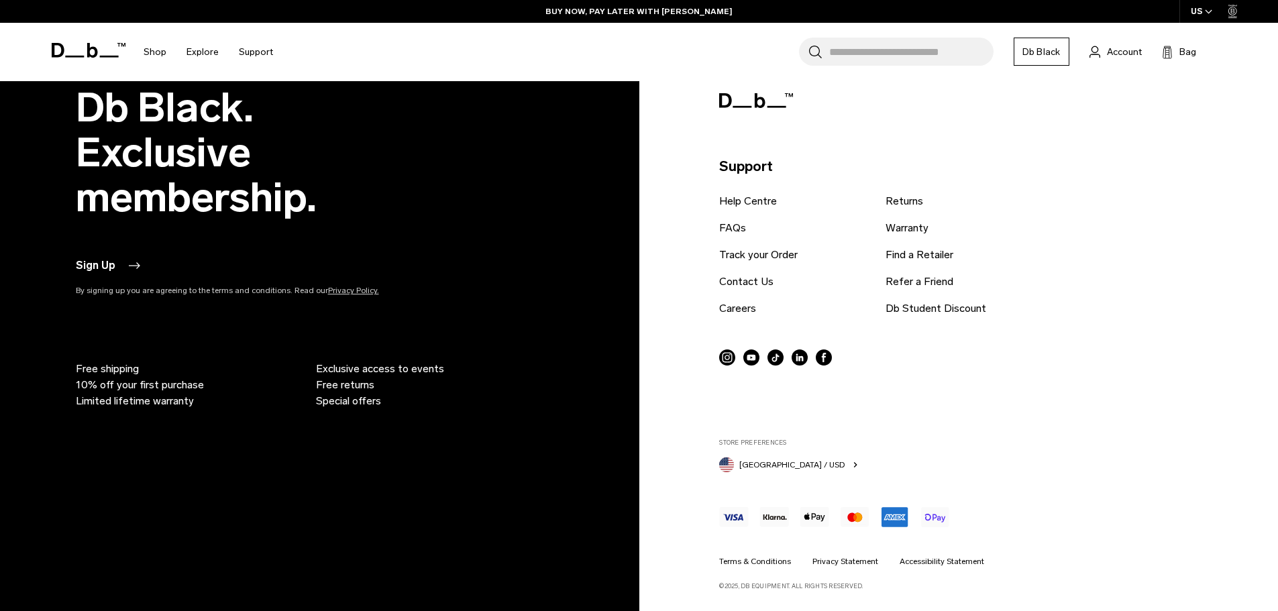
scroll to position [2816, 0]
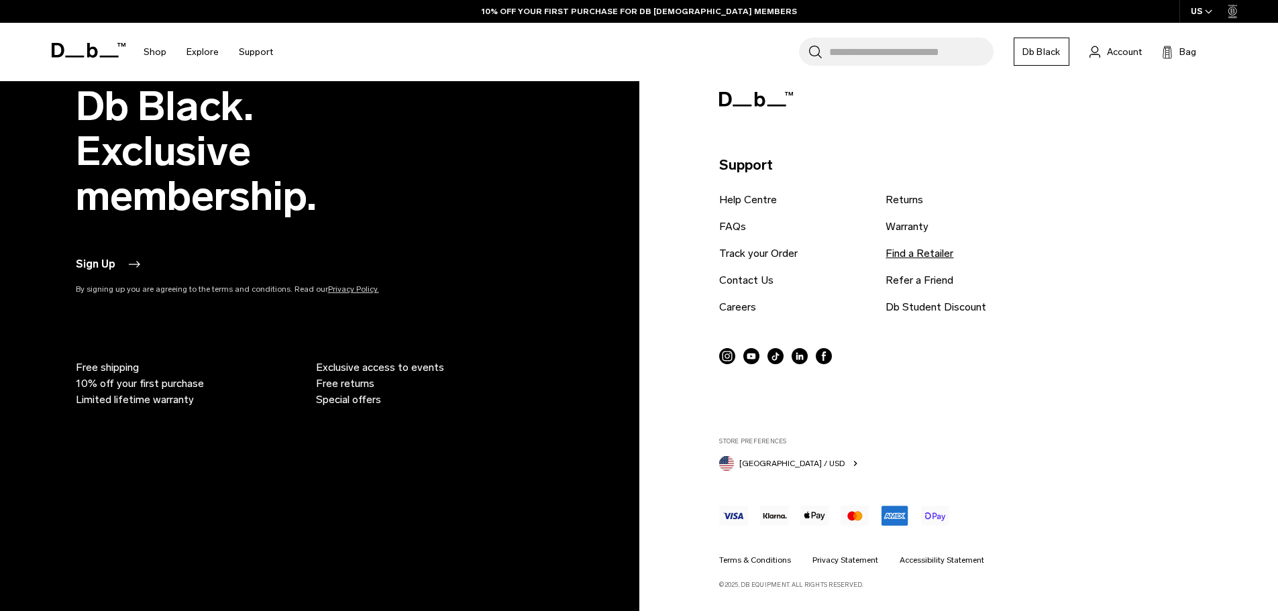
click at [914, 250] on link "Find a Retailer" at bounding box center [919, 254] width 68 height 16
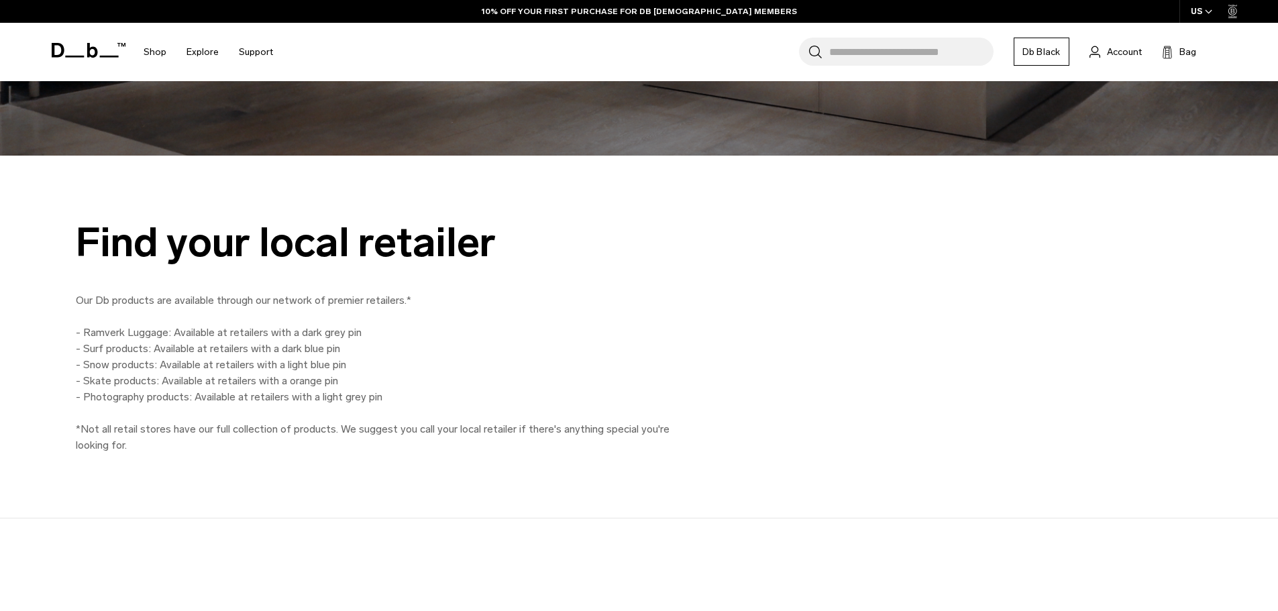
scroll to position [939, 0]
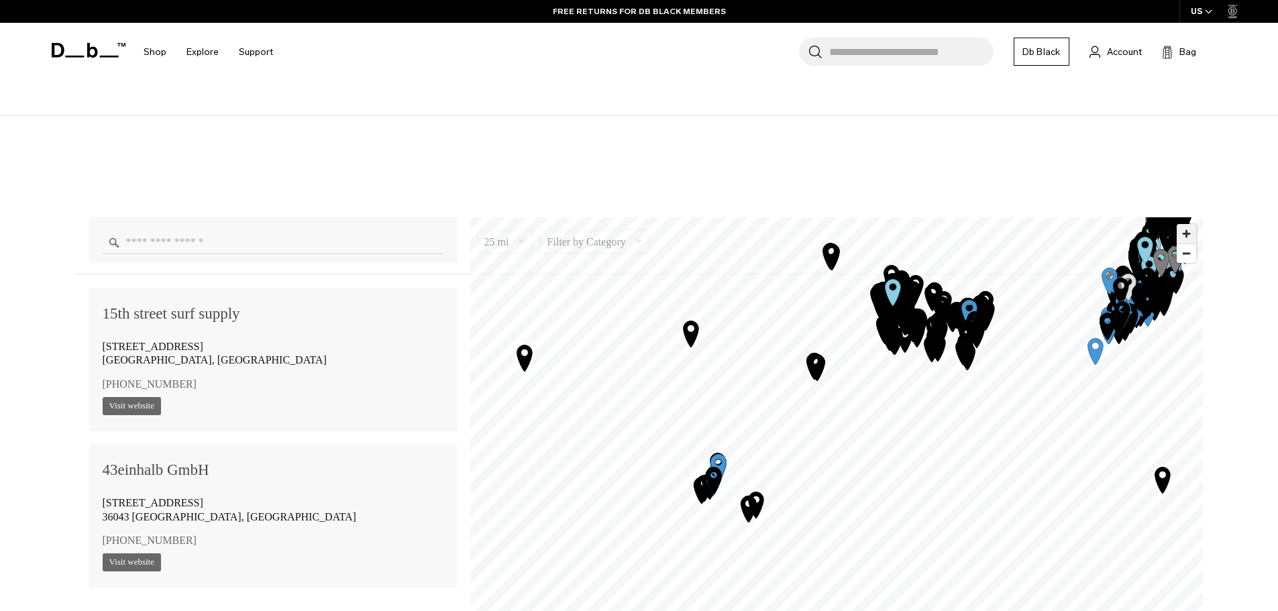
click at [1183, 229] on span "Zoom in" at bounding box center [1186, 233] width 19 height 19
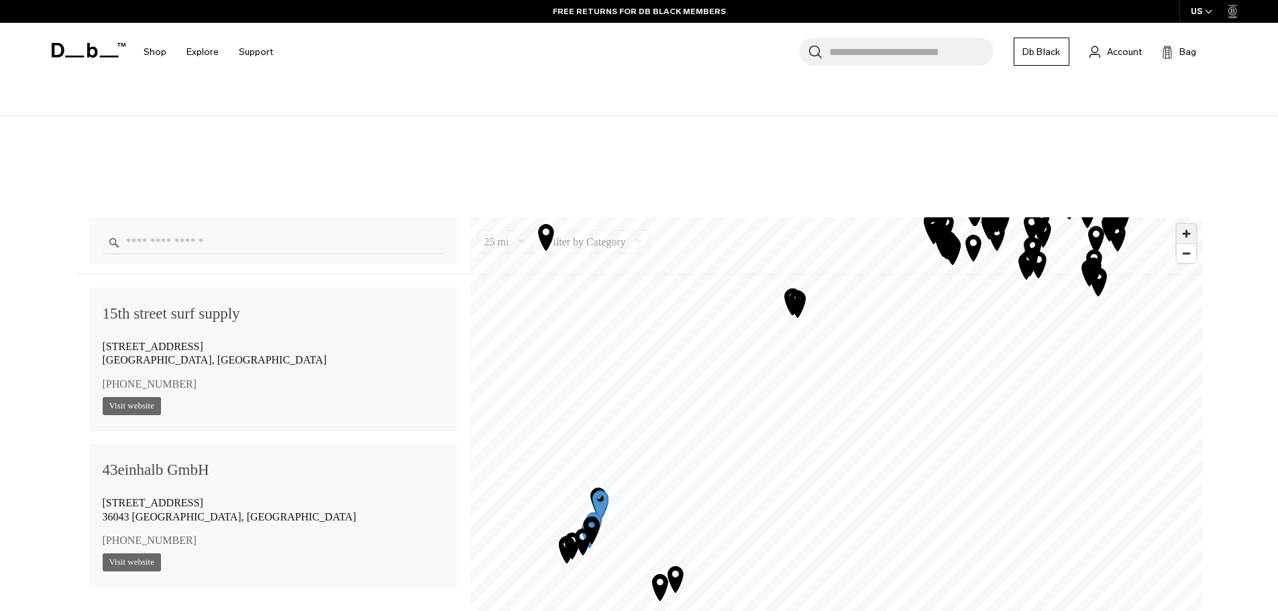
click at [1183, 229] on span "Zoom in" at bounding box center [1186, 233] width 19 height 19
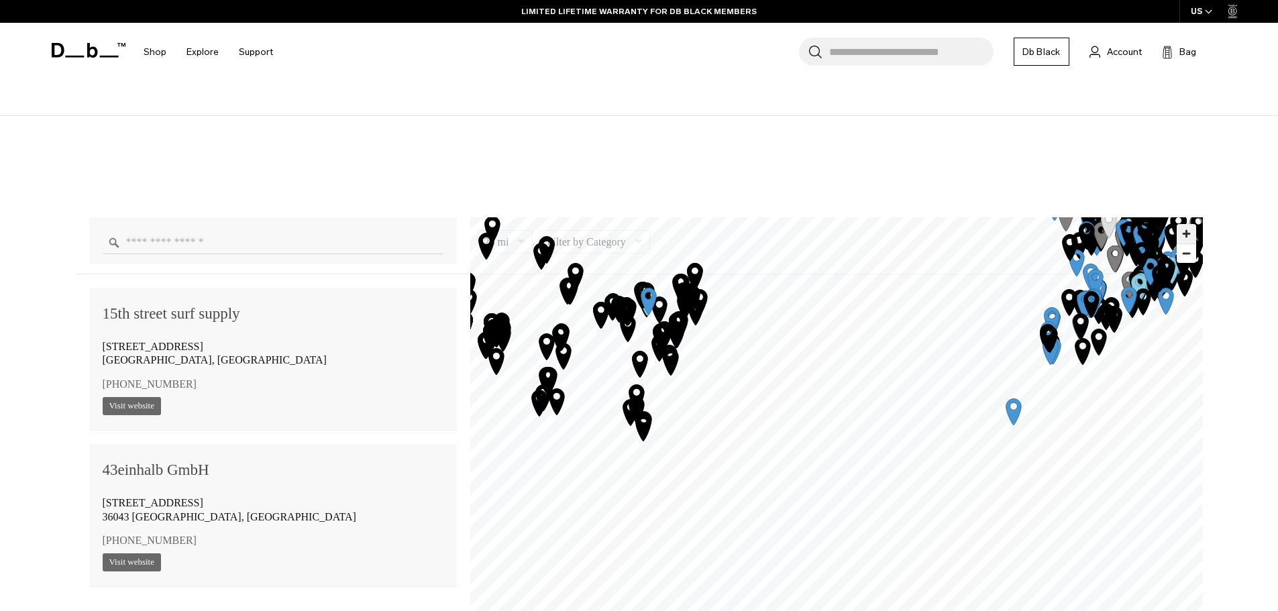
click at [1184, 227] on span "Zoom in" at bounding box center [1186, 233] width 19 height 19
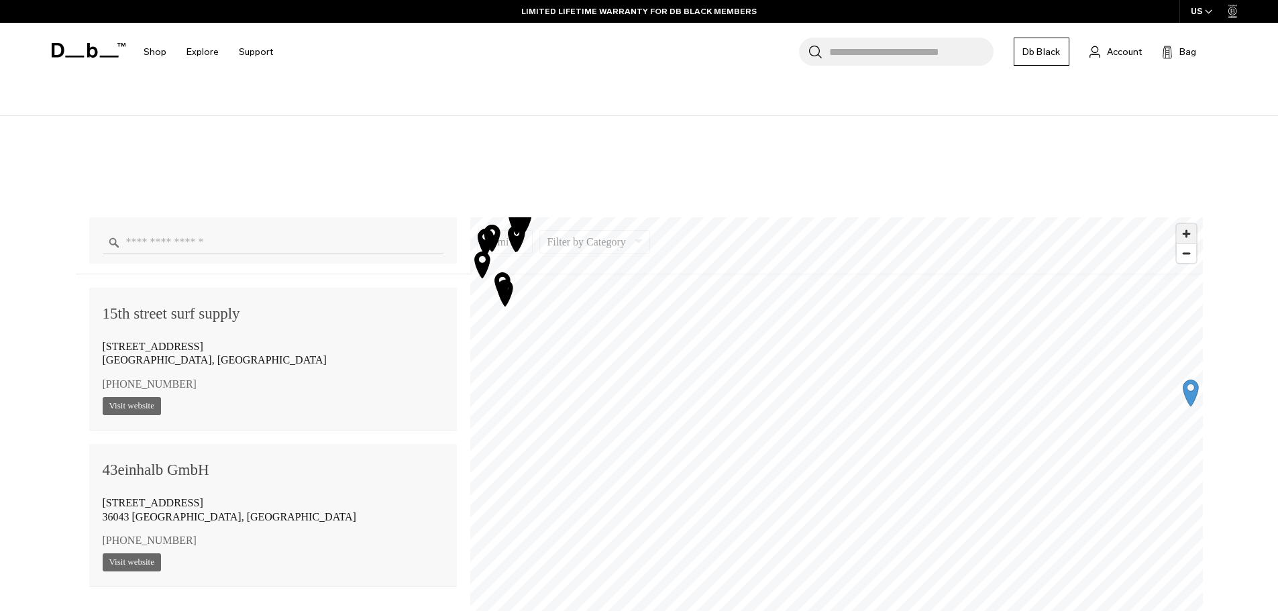
click at [1184, 227] on span "Zoom in" at bounding box center [1186, 233] width 19 height 19
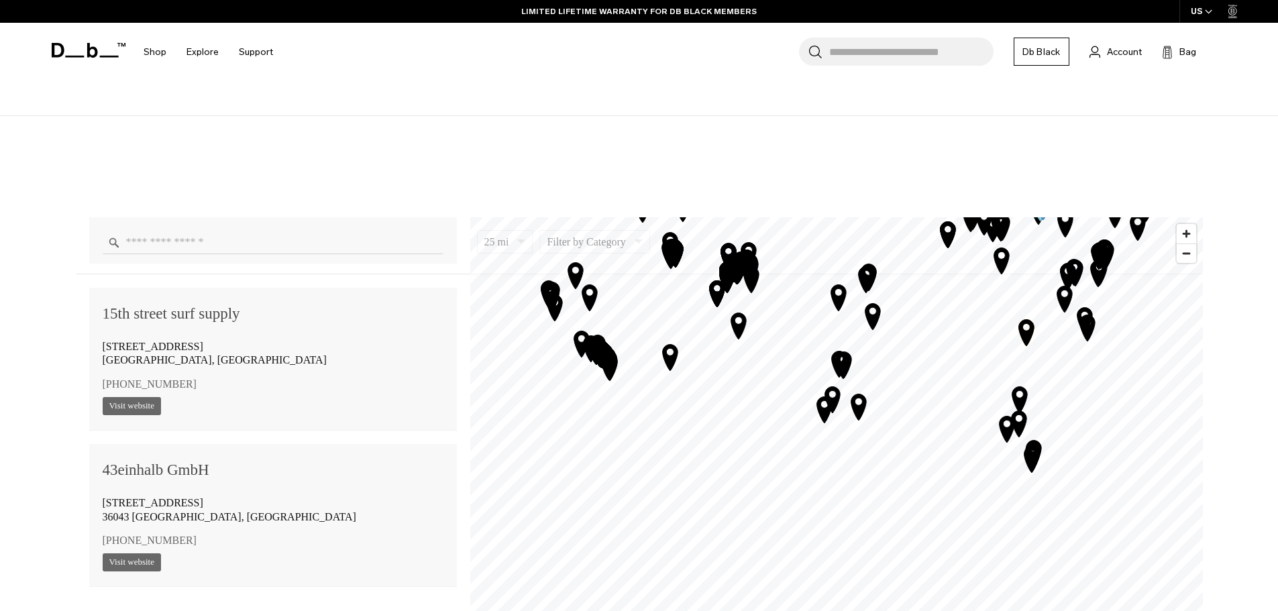
click at [1209, 394] on div "25 mi 5 10 25 50 100 Filter by Category Photo Skate Snow Luggage Surf 15th stre…" at bounding box center [639, 442] width 1207 height 470
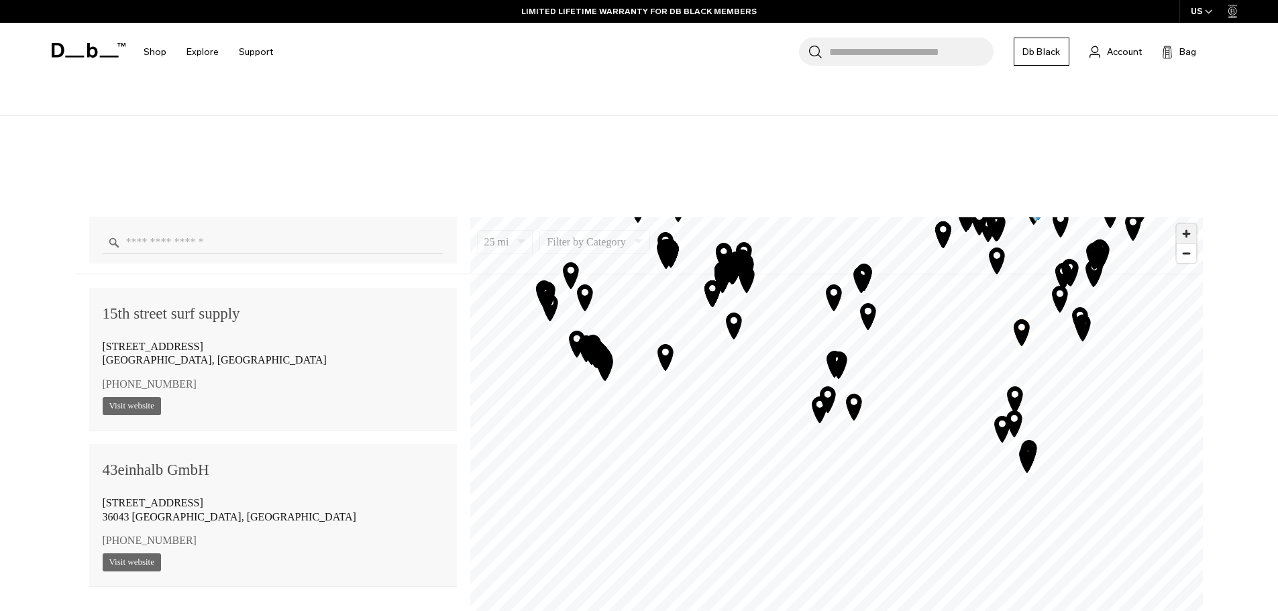
click at [1189, 233] on span "Zoom in" at bounding box center [1186, 233] width 19 height 19
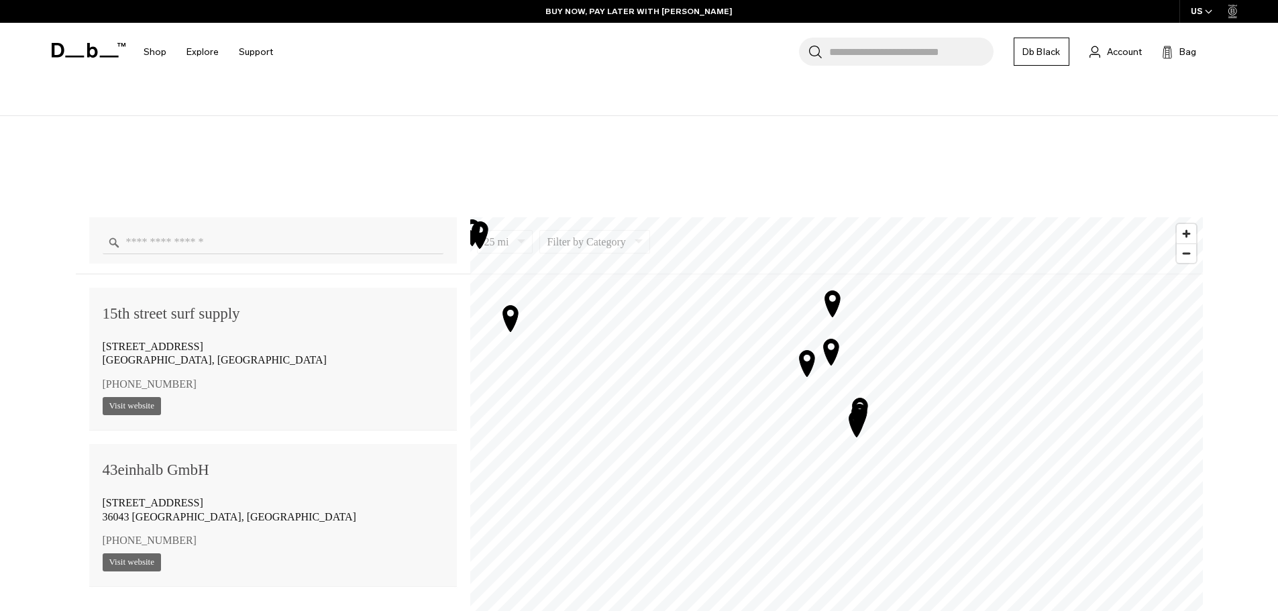
click at [807, 362] on icon "Map marker" at bounding box center [806, 363] width 15 height 26
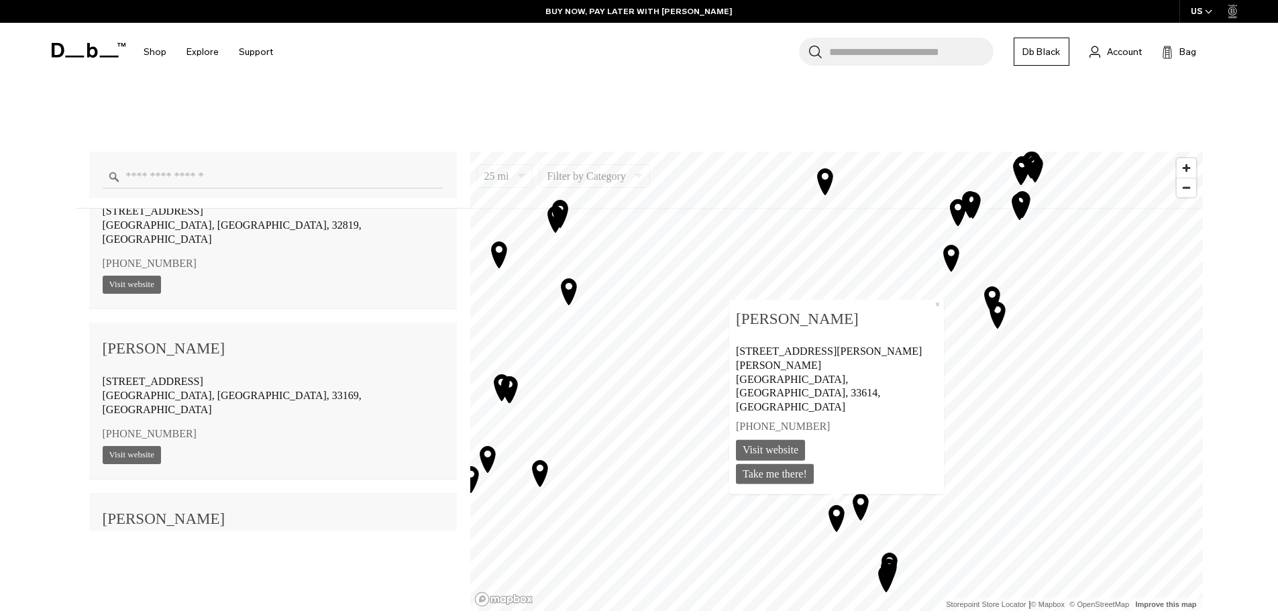
scroll to position [1028, 0]
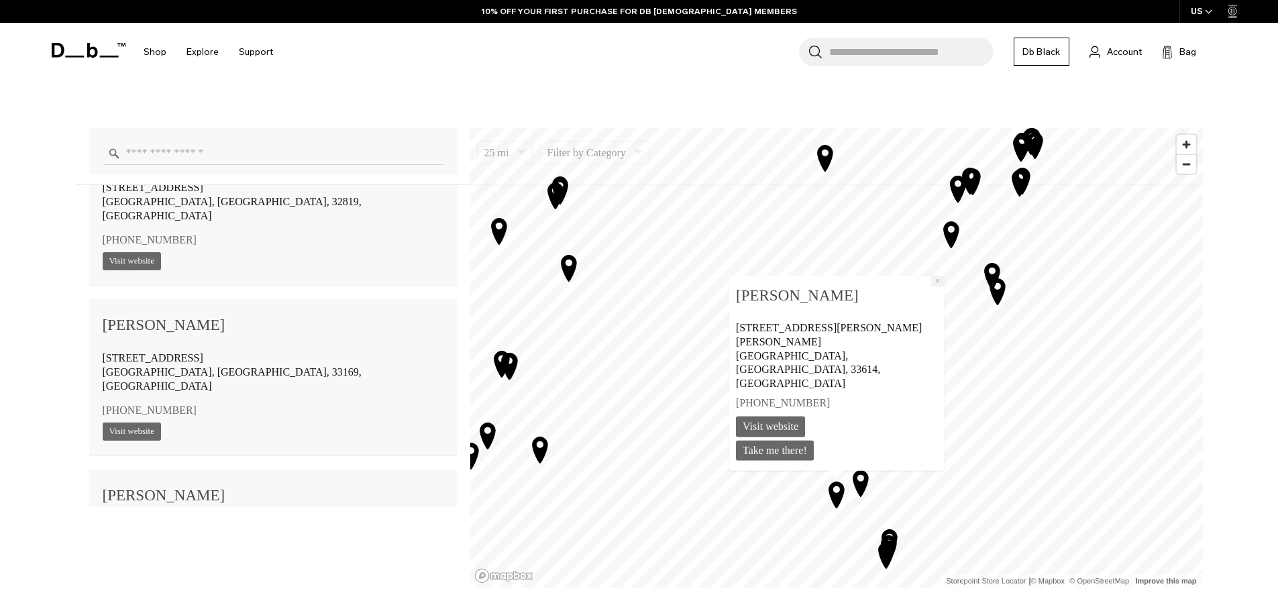
click at [930, 286] on button "×" at bounding box center [936, 281] width 13 height 11
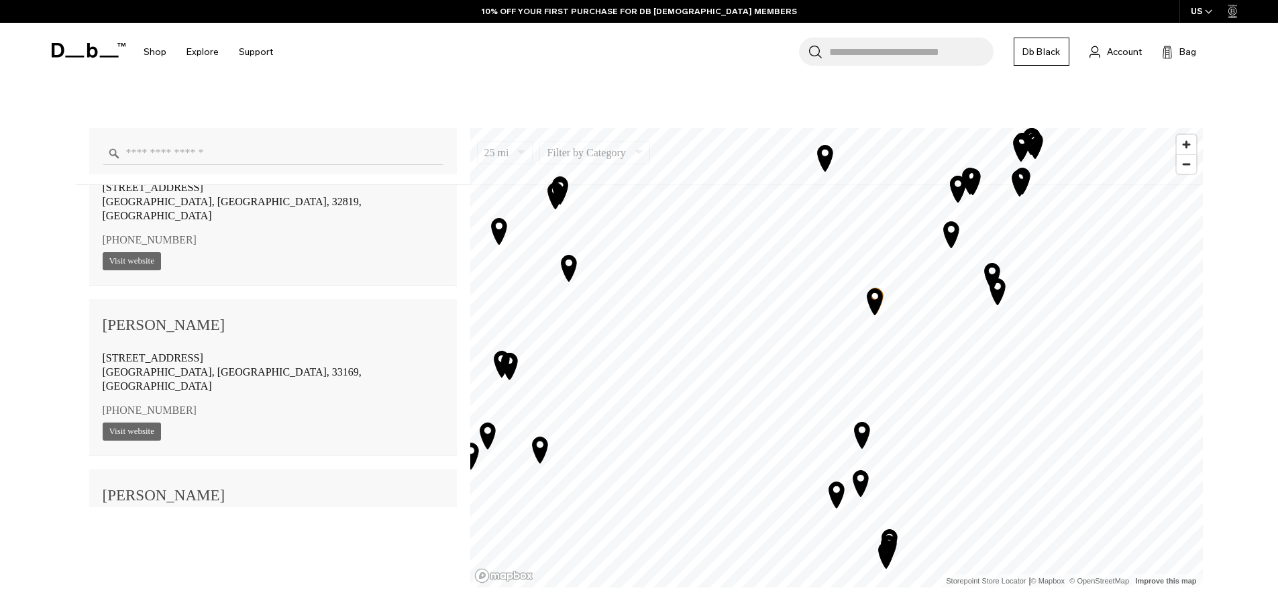
click at [992, 269] on icon "Map marker" at bounding box center [992, 276] width 34 height 34
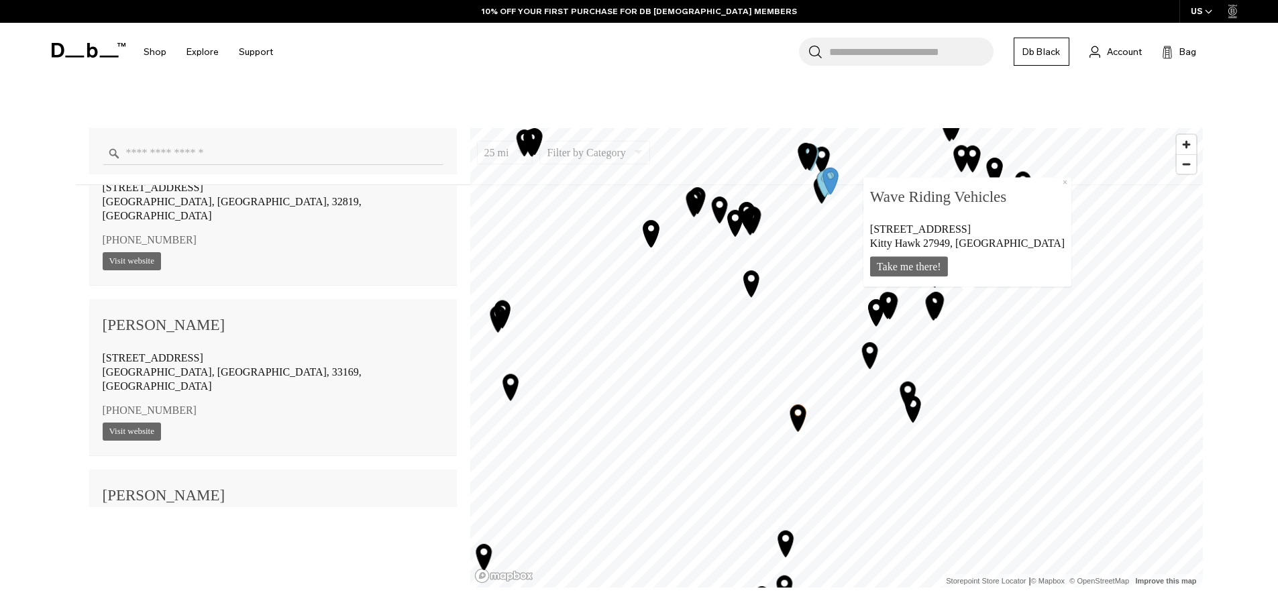
scroll to position [127433, 0]
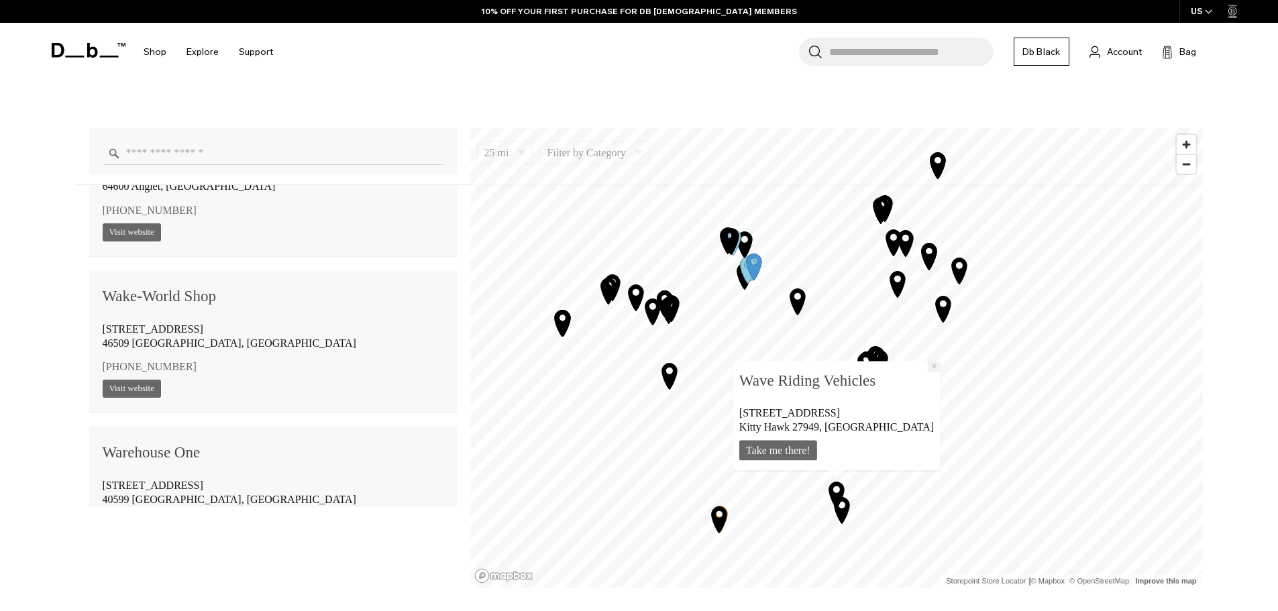
click at [928, 366] on button "×" at bounding box center [934, 366] width 13 height 11
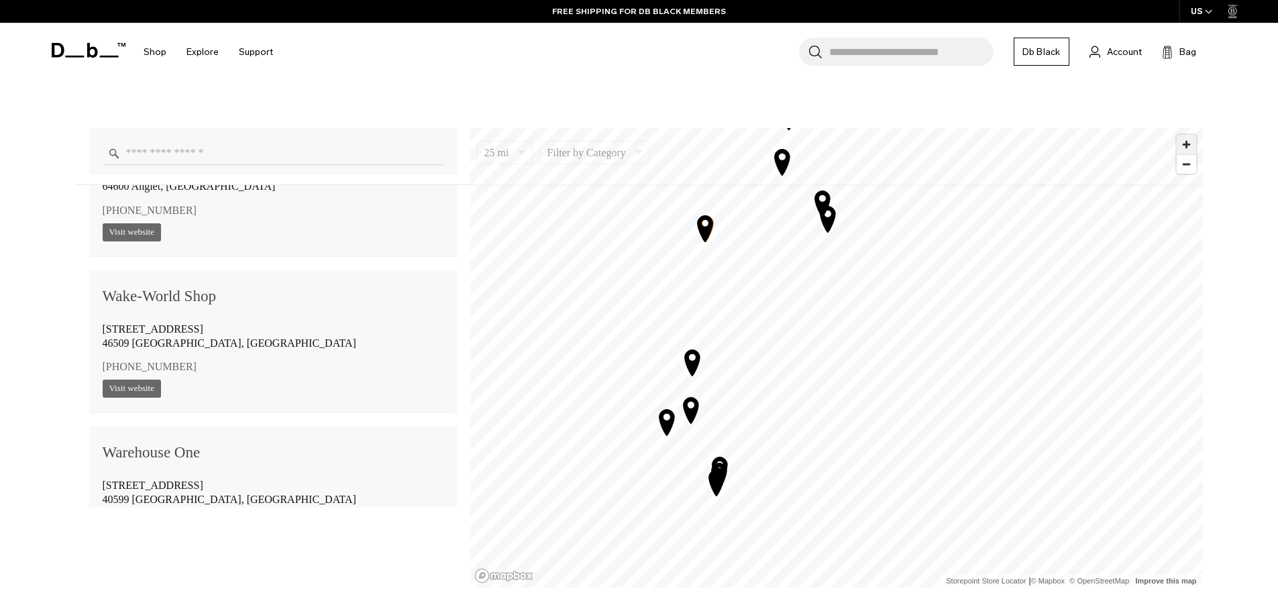
click at [1186, 146] on span "Zoom in" at bounding box center [1186, 144] width 19 height 19
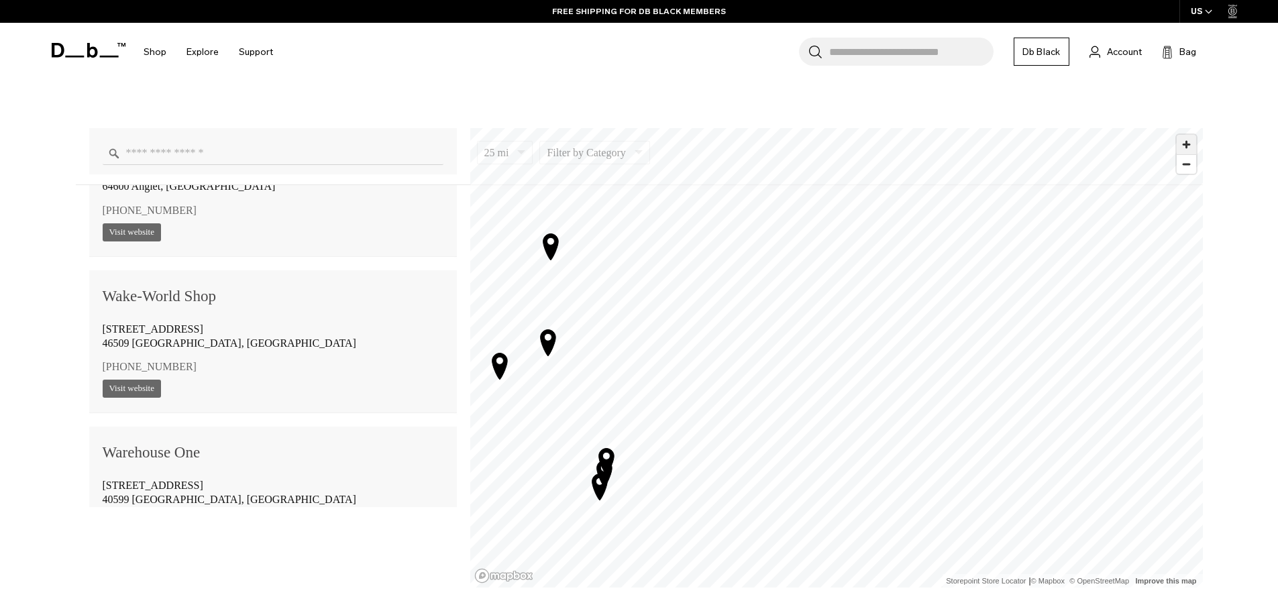
click at [1192, 145] on span "Zoom in" at bounding box center [1186, 144] width 19 height 19
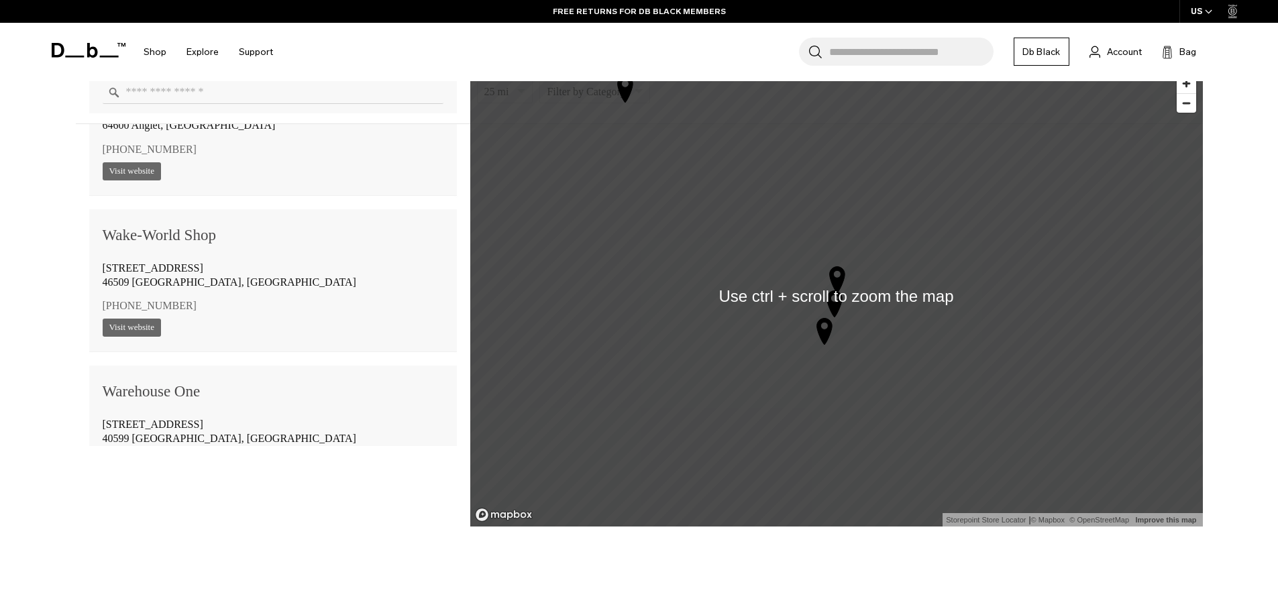
scroll to position [1207, 0]
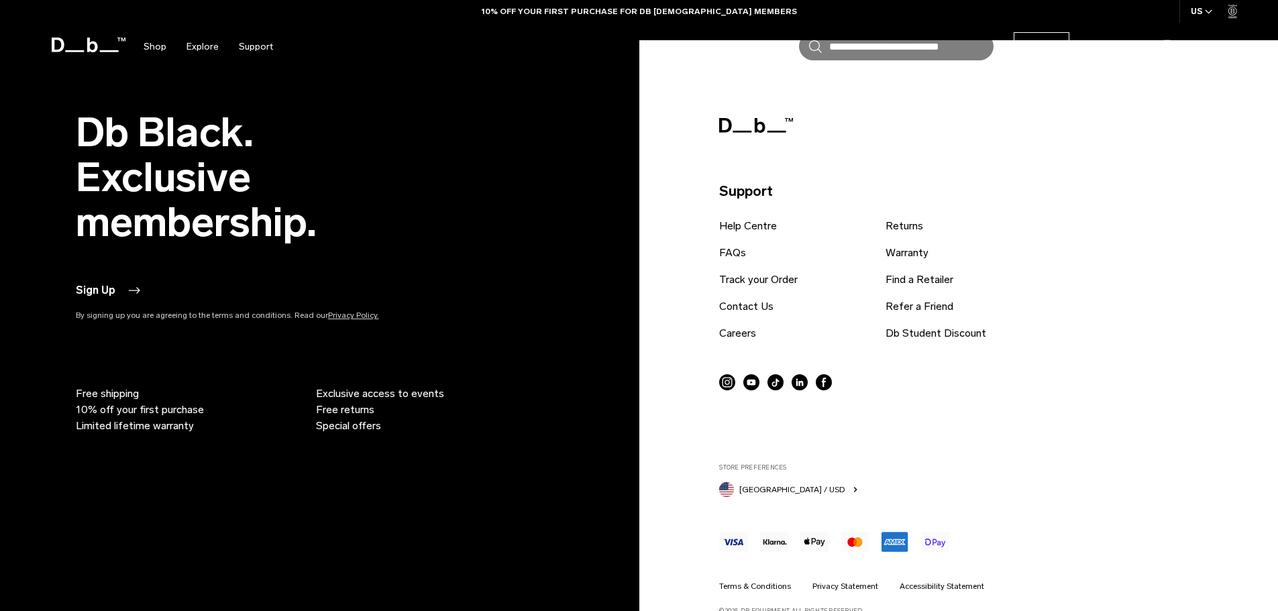
scroll to position [2816, 0]
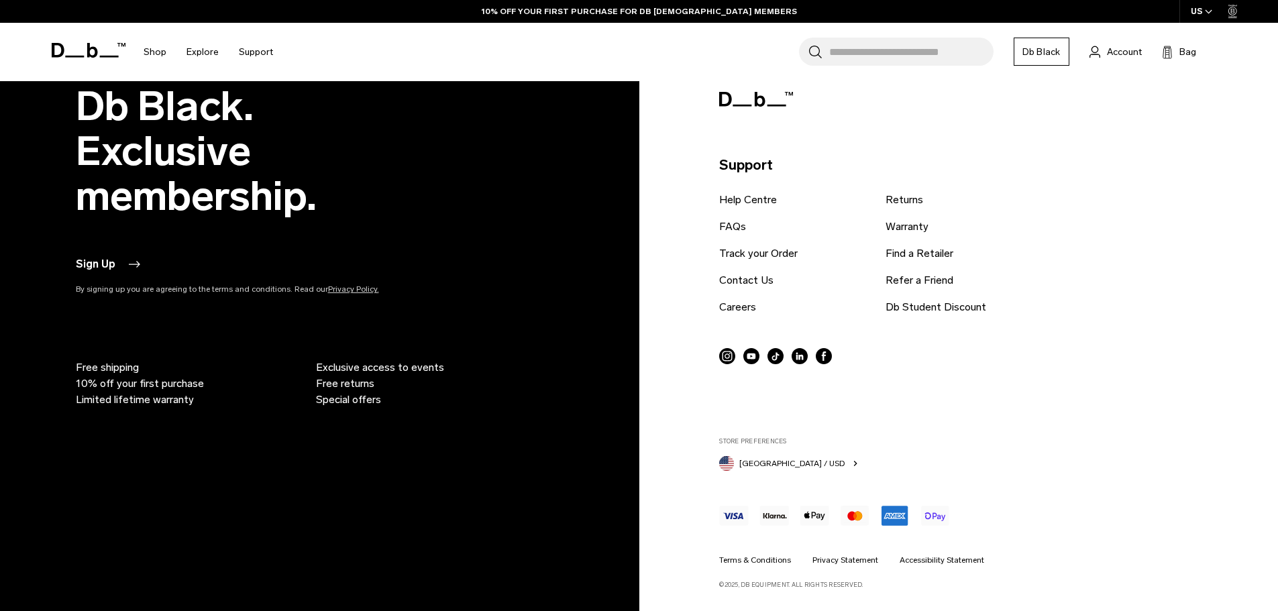
click at [798, 468] on span "[GEOGRAPHIC_DATA] / USD" at bounding box center [791, 463] width 105 height 12
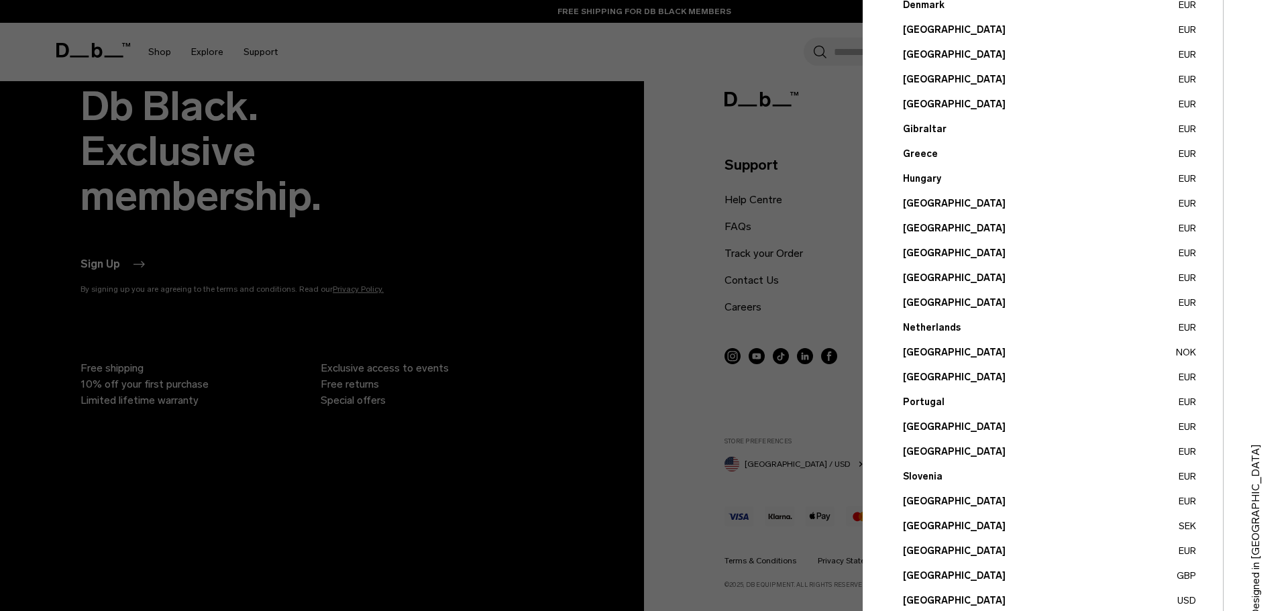
scroll to position [378, 0]
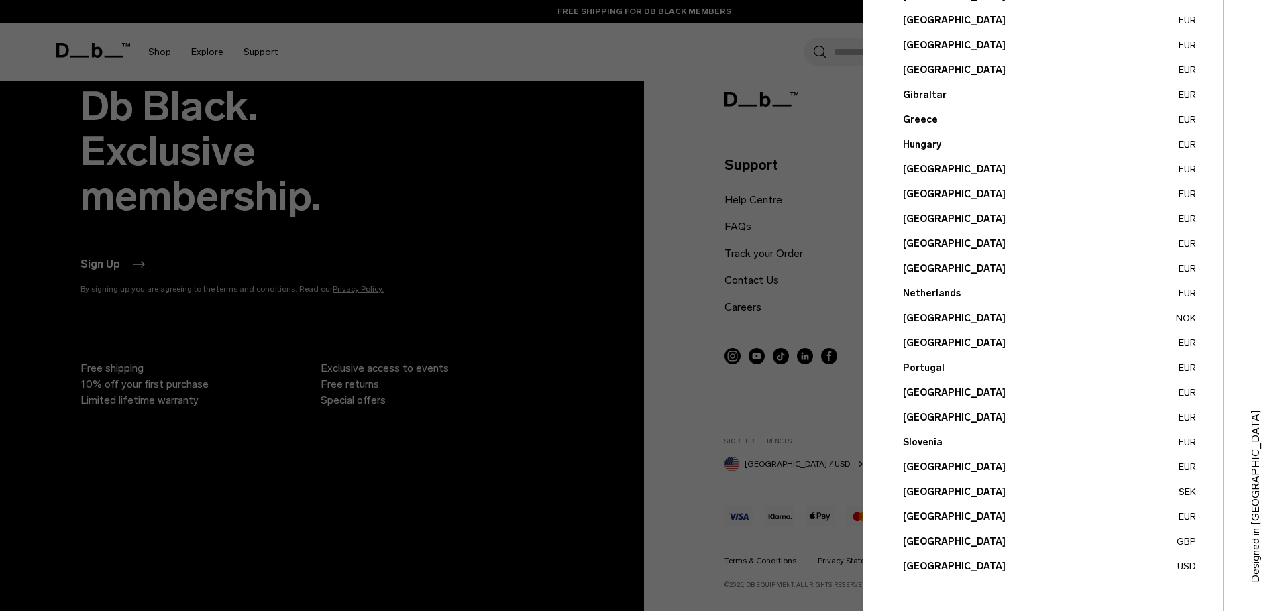
click at [1185, 568] on button "[GEOGRAPHIC_DATA] USD" at bounding box center [1049, 566] width 293 height 14
click at [938, 564] on button "[GEOGRAPHIC_DATA] USD" at bounding box center [1049, 566] width 293 height 14
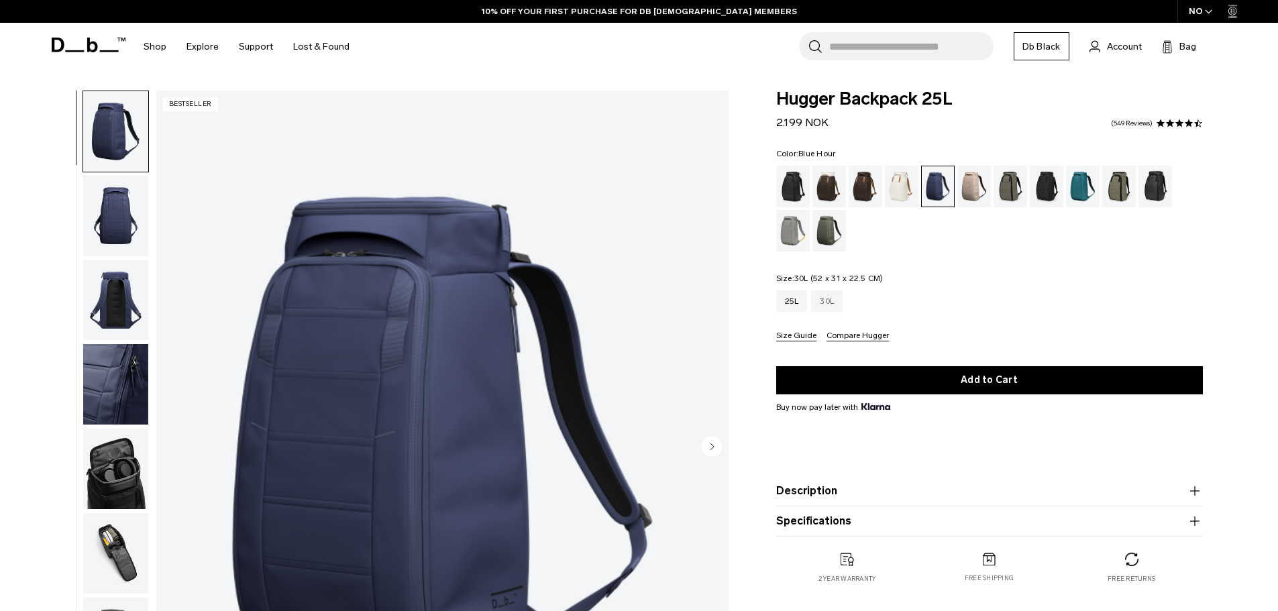
click at [831, 306] on div "30L" at bounding box center [827, 300] width 32 height 21
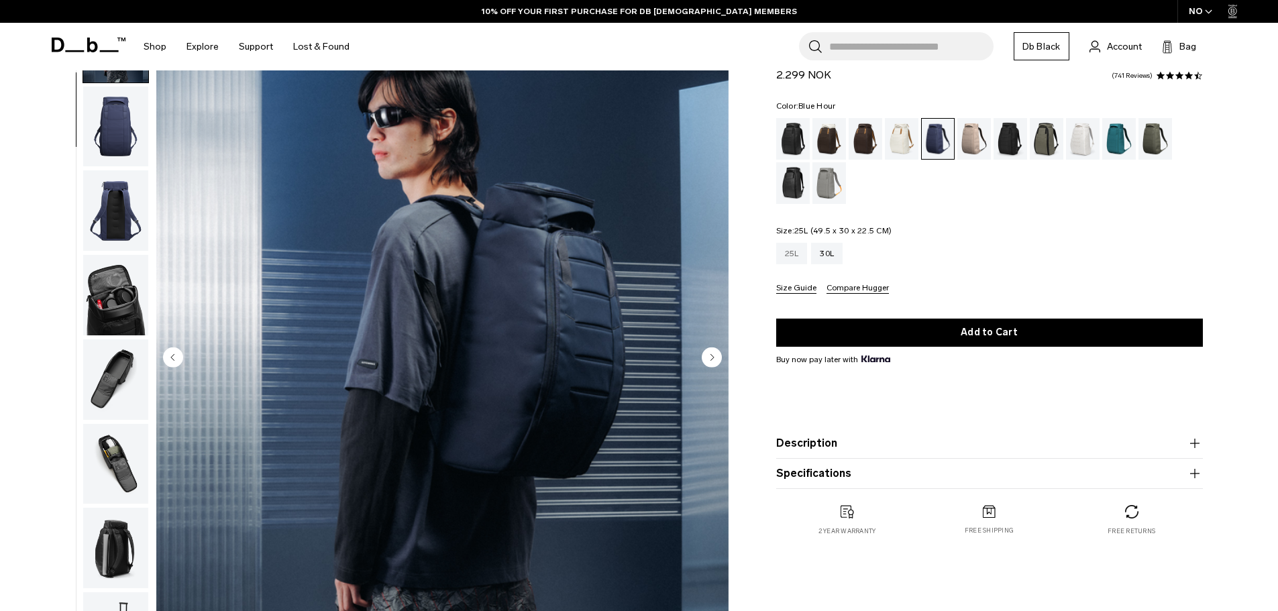
click at [793, 252] on div "25L" at bounding box center [792, 253] width 32 height 21
